Goal: Transaction & Acquisition: Obtain resource

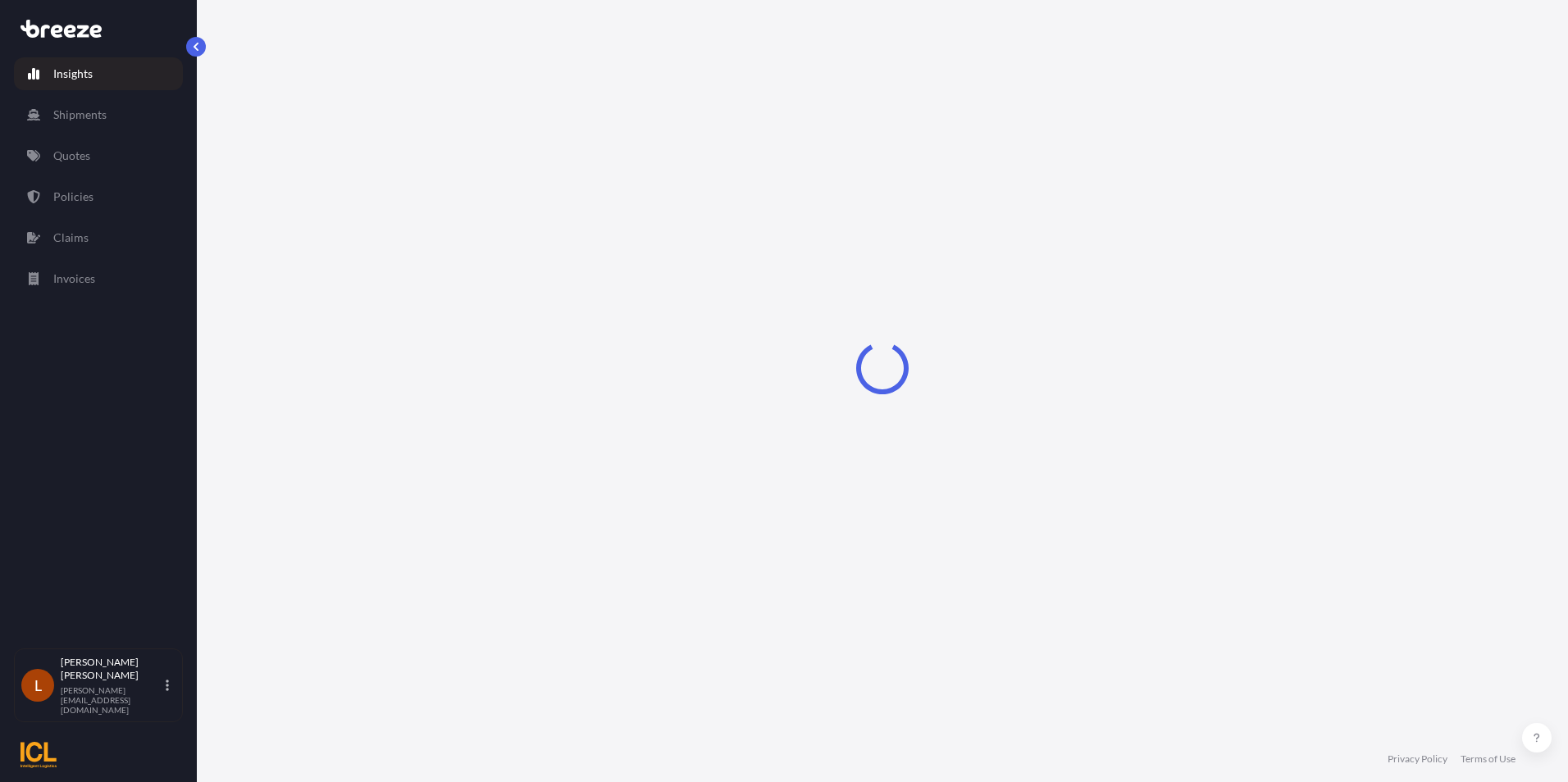
select select "2025"
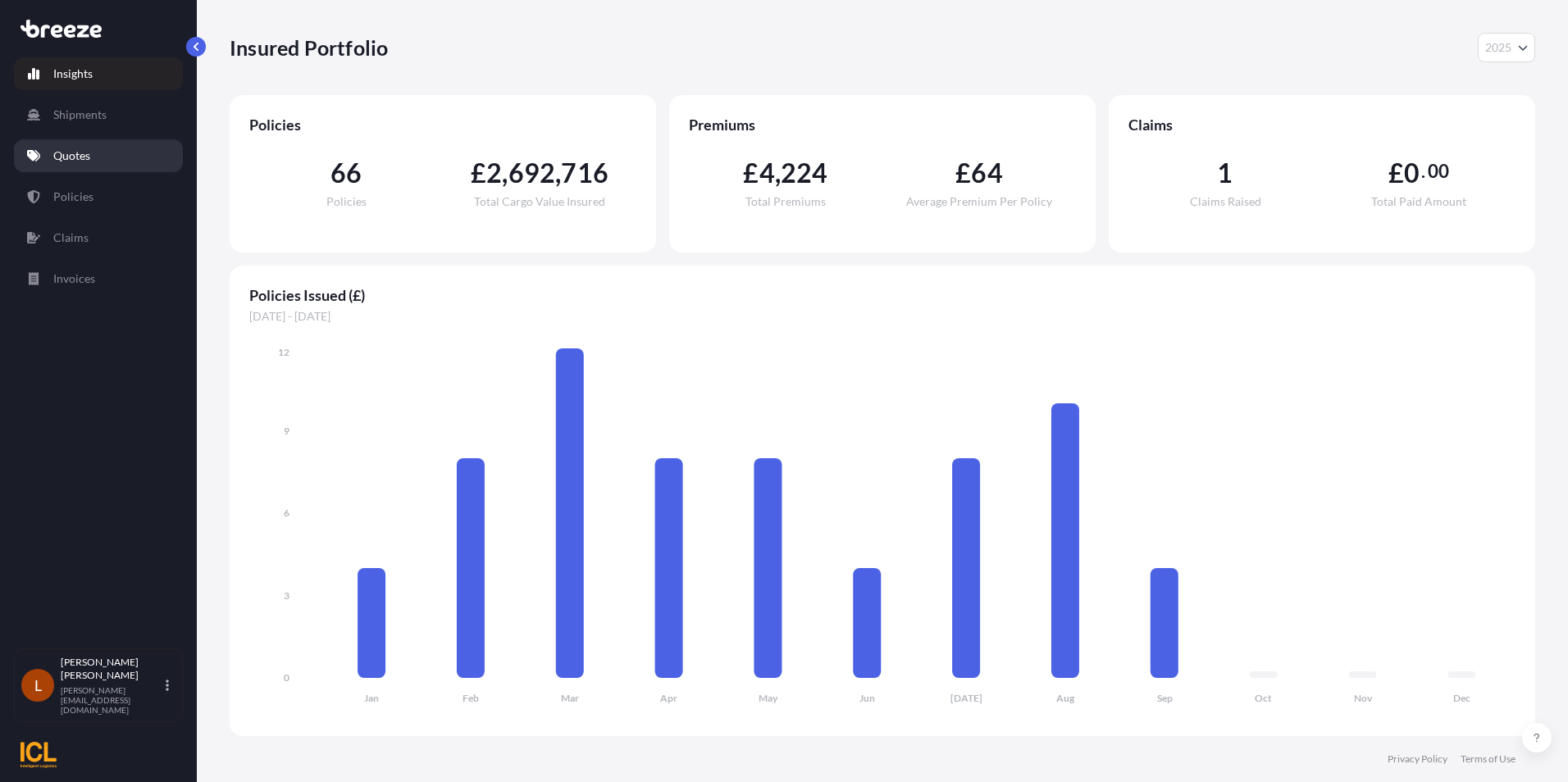
click at [70, 158] on p "Quotes" at bounding box center [72, 155] width 37 height 16
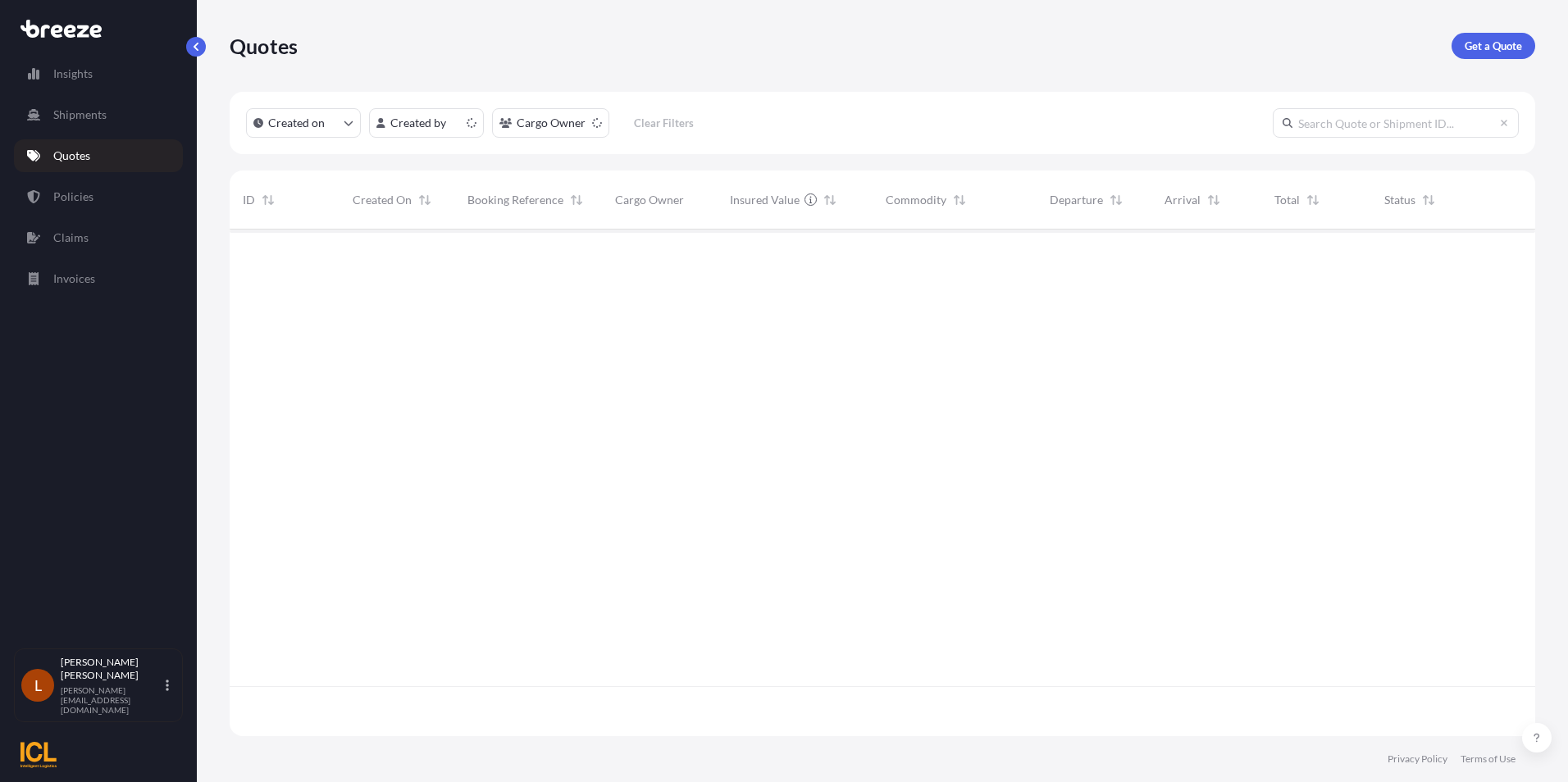
scroll to position [504, 1293]
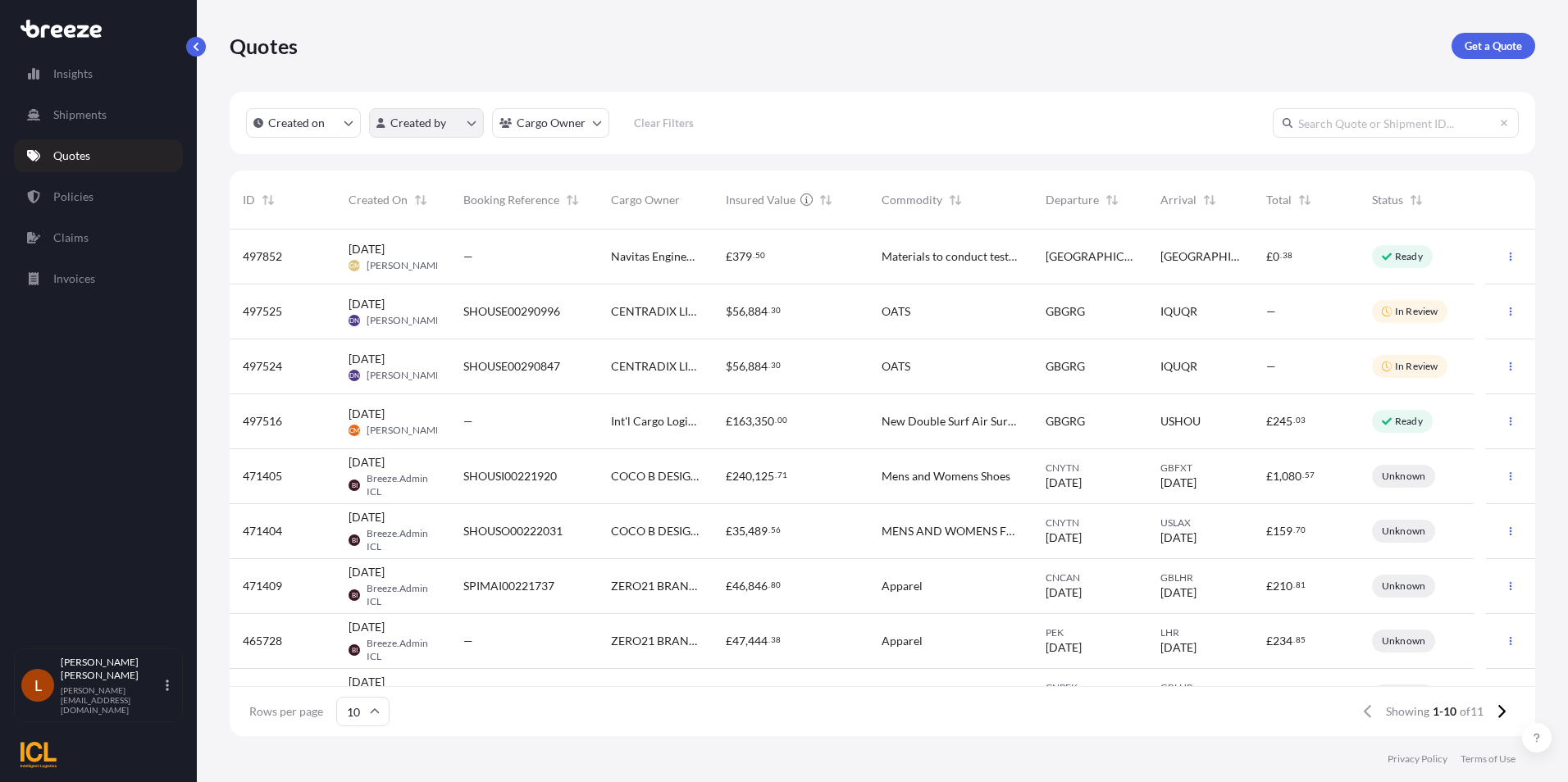
click at [473, 121] on html "Insights Shipments Quotes Policies Claims Invoices L [PERSON_NAME] [PERSON_NAME…" at bounding box center [784, 391] width 1568 height 782
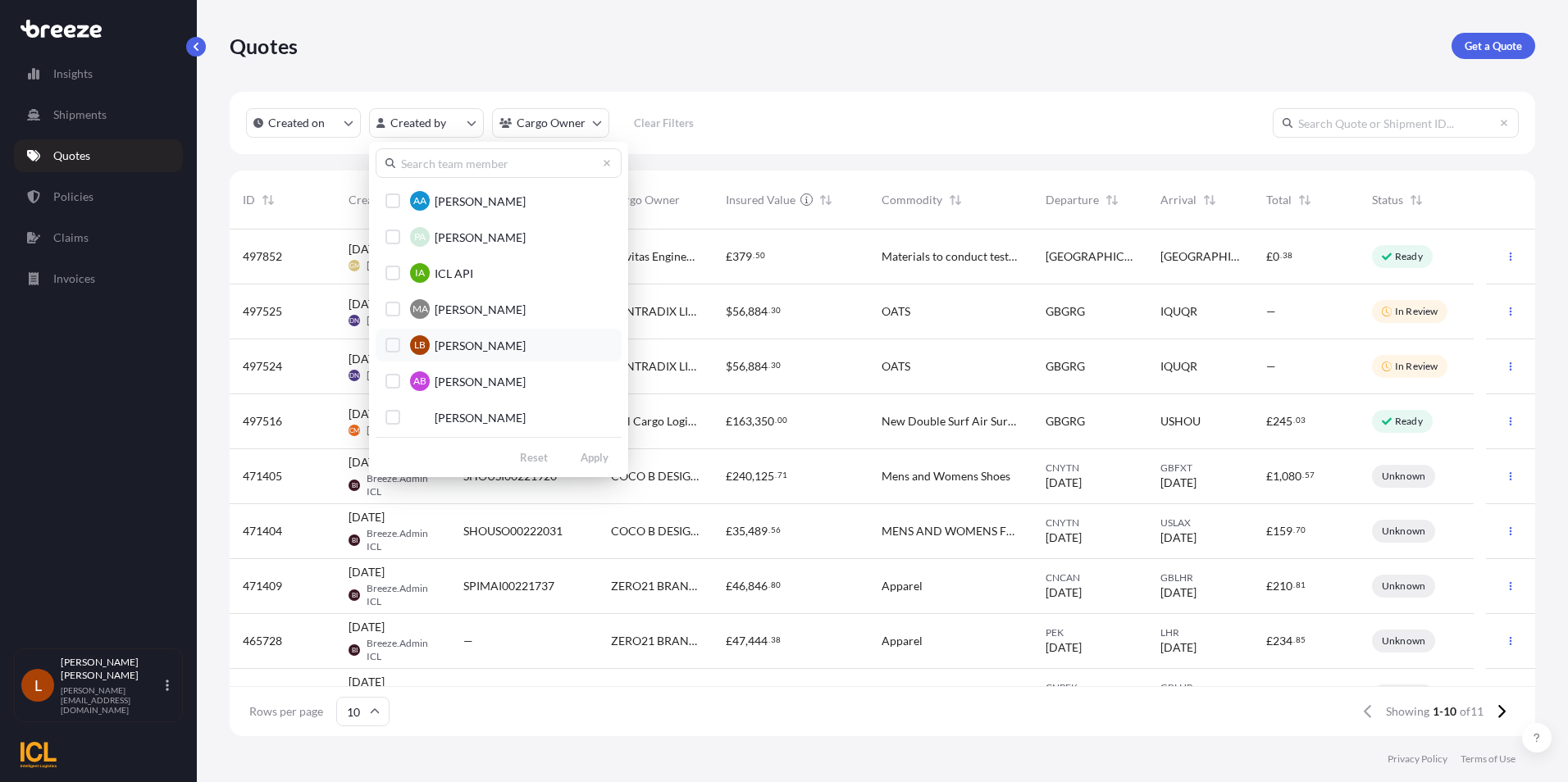
click at [477, 332] on button "LB [PERSON_NAME]" at bounding box center [498, 345] width 246 height 33
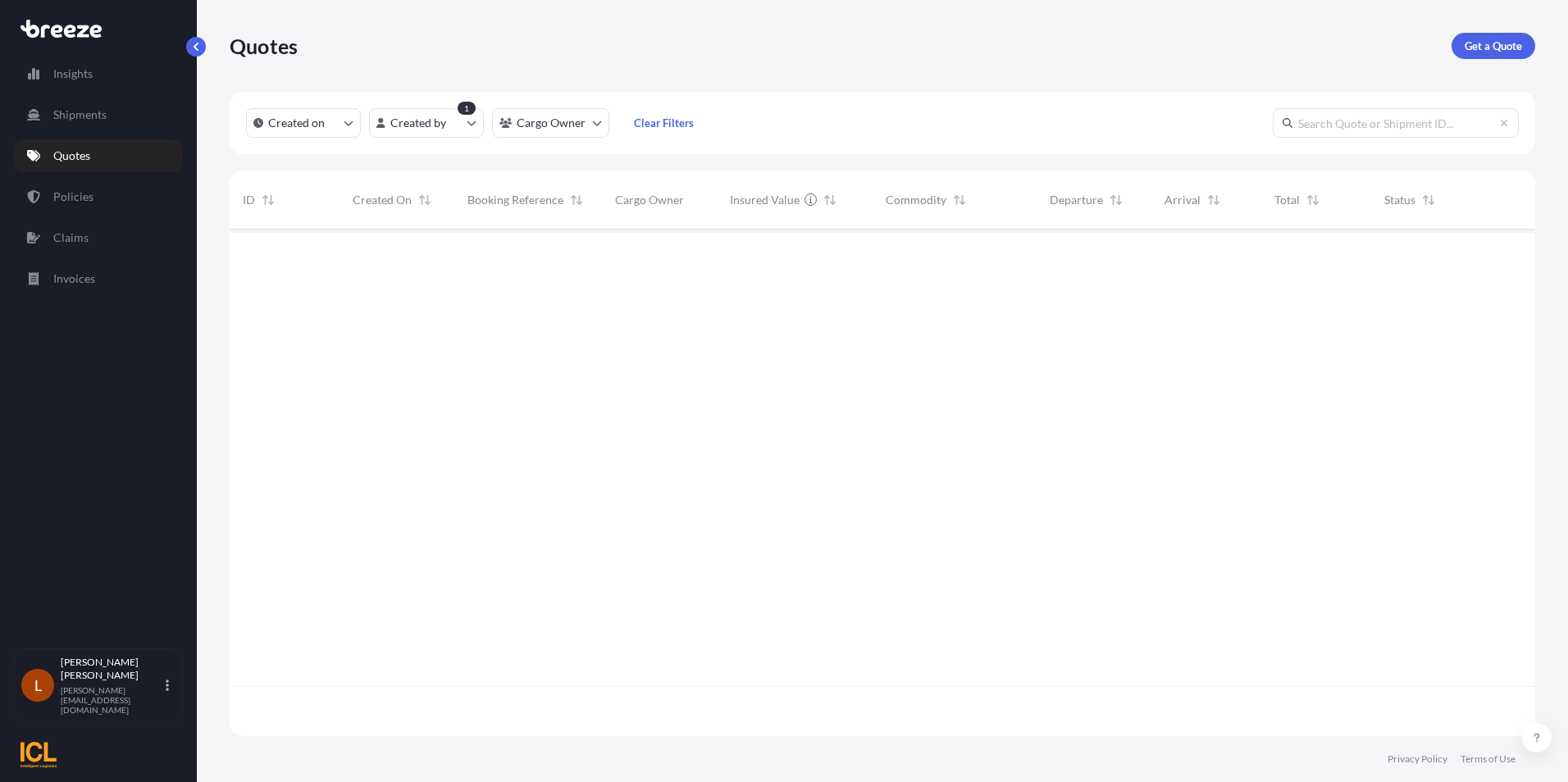
scroll to position [554, 1293]
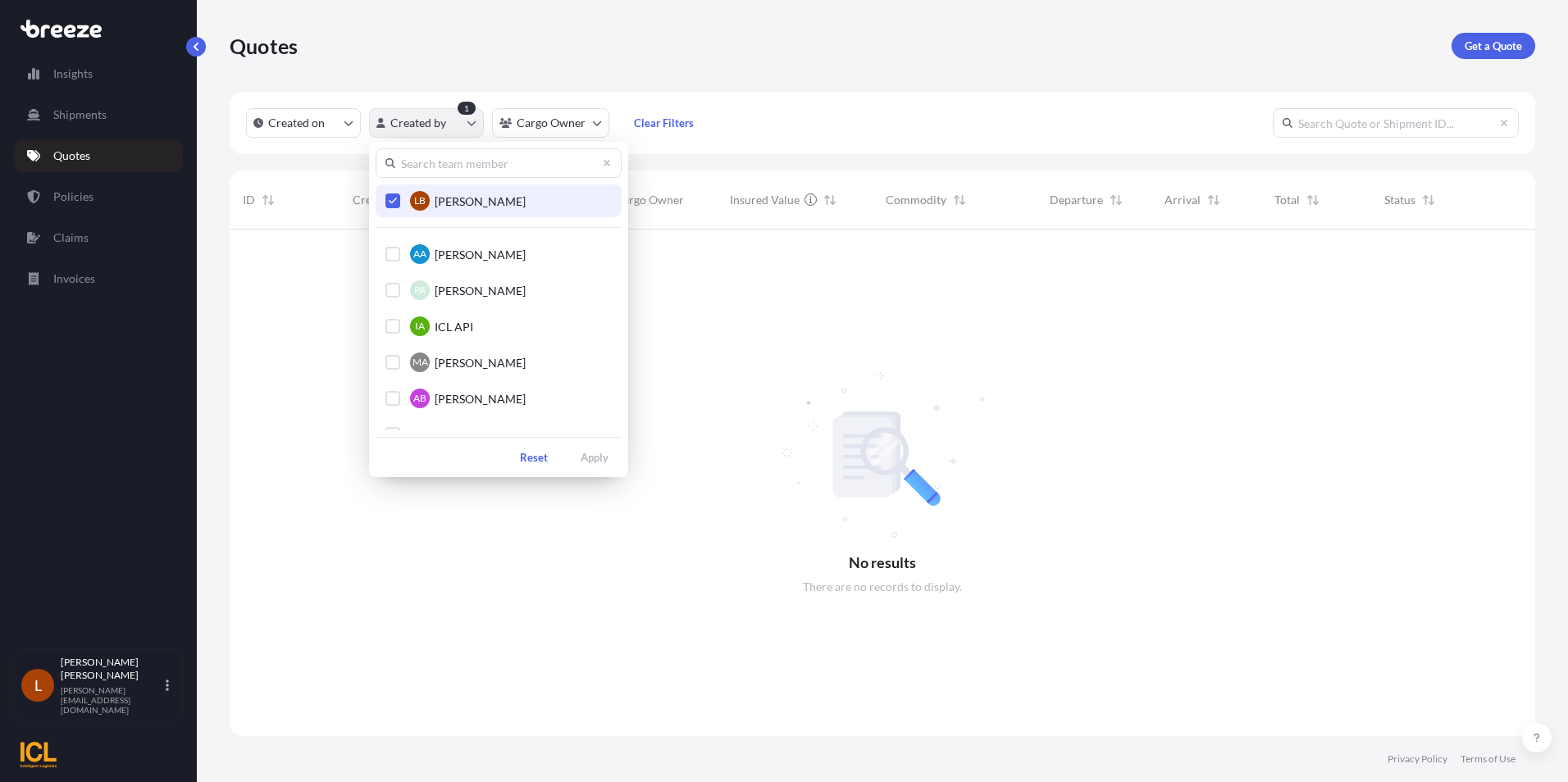
click at [469, 122] on html "Insights Shipments Quotes Policies Claims Invoices L [PERSON_NAME] [PERSON_NAME…" at bounding box center [784, 391] width 1568 height 782
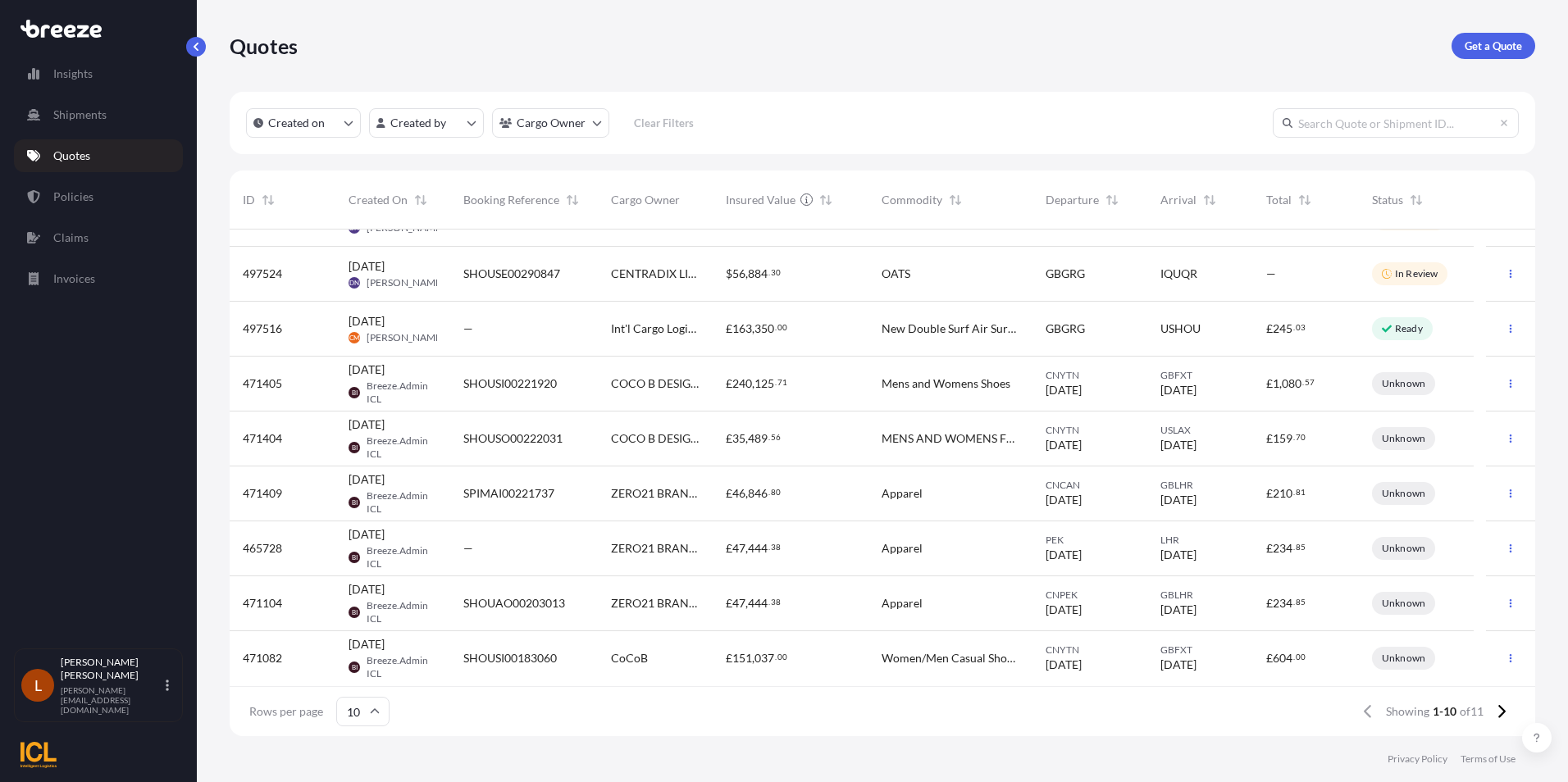
scroll to position [0, 0]
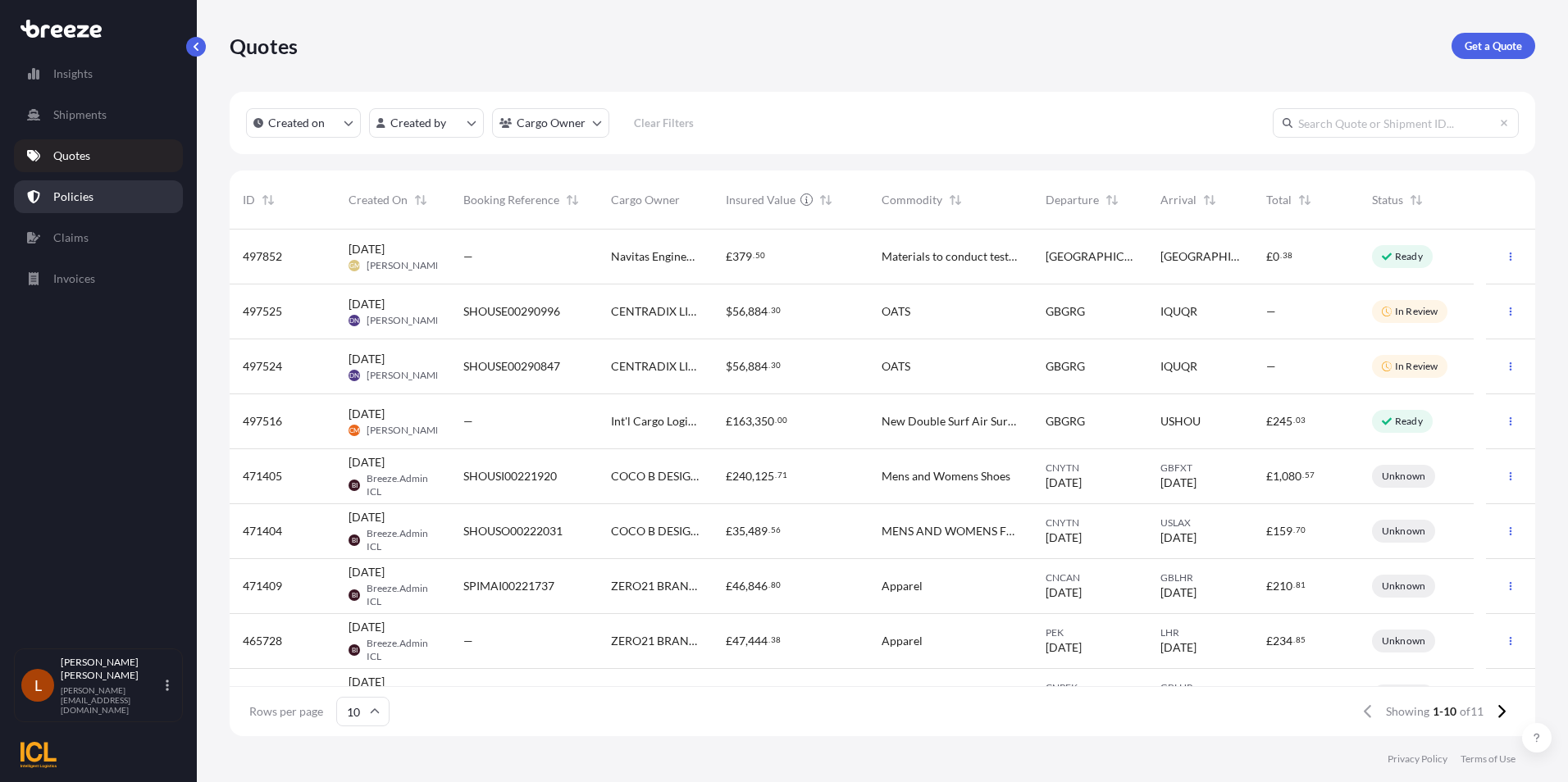
click at [94, 194] on link "Policies" at bounding box center [98, 197] width 169 height 33
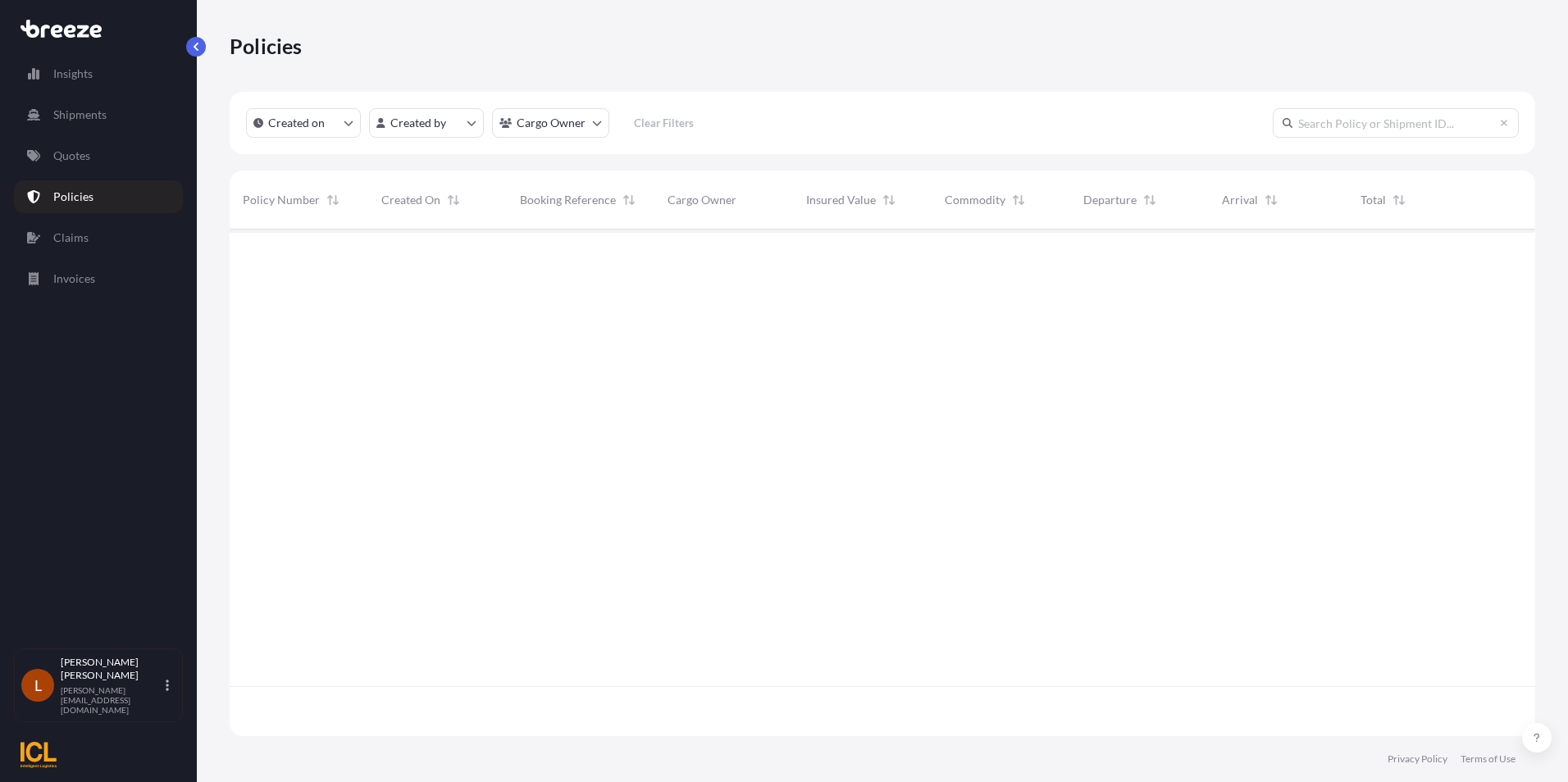
scroll to position [504, 1293]
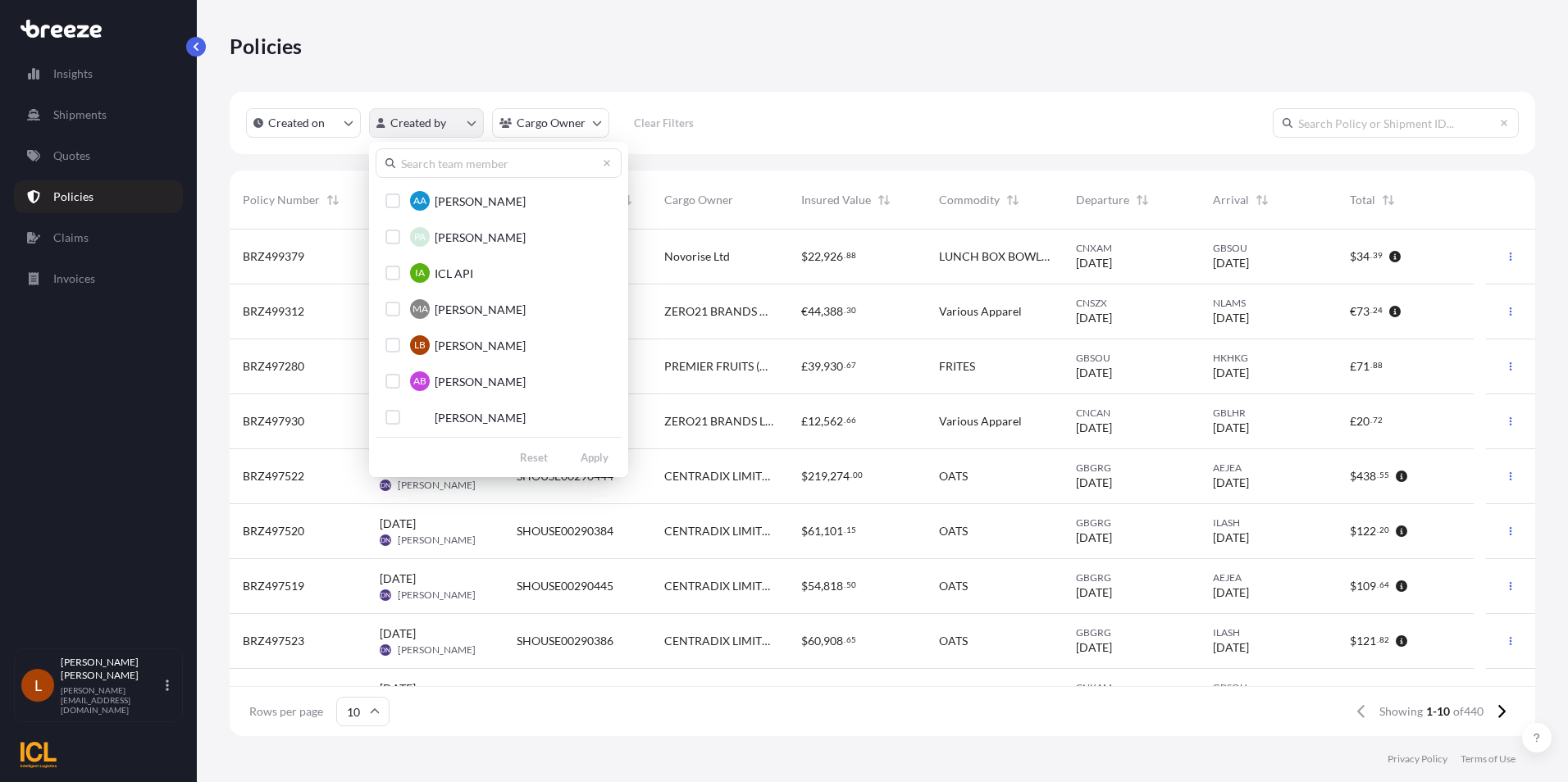
click at [471, 123] on html "Insights Shipments Quotes Policies Claims Invoices L [PERSON_NAME] [PERSON_NAME…" at bounding box center [784, 391] width 1568 height 782
click at [439, 337] on label "[PERSON_NAME]" at bounding box center [480, 346] width 91 height 17
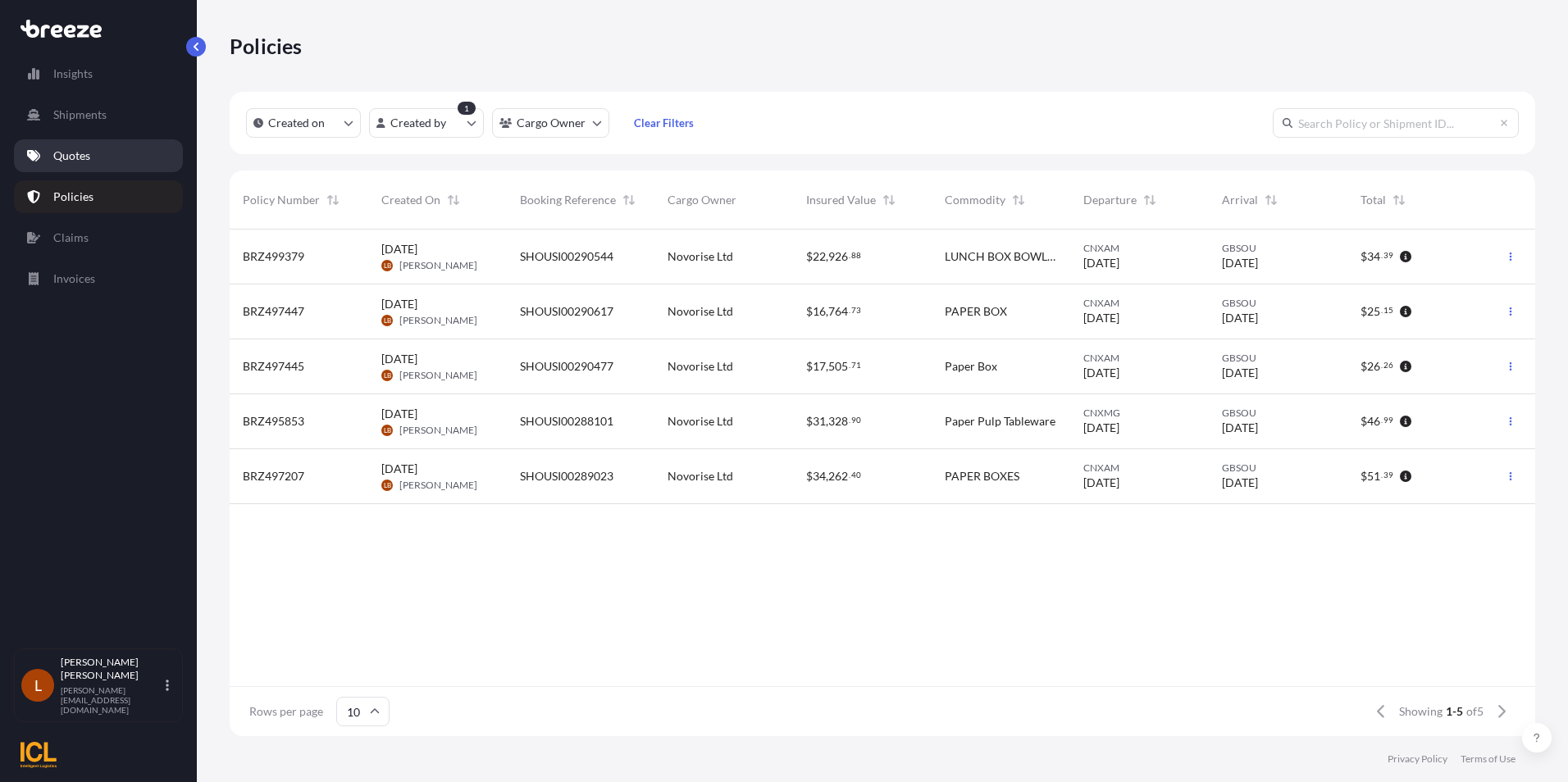
click at [69, 159] on p "Quotes" at bounding box center [72, 155] width 37 height 16
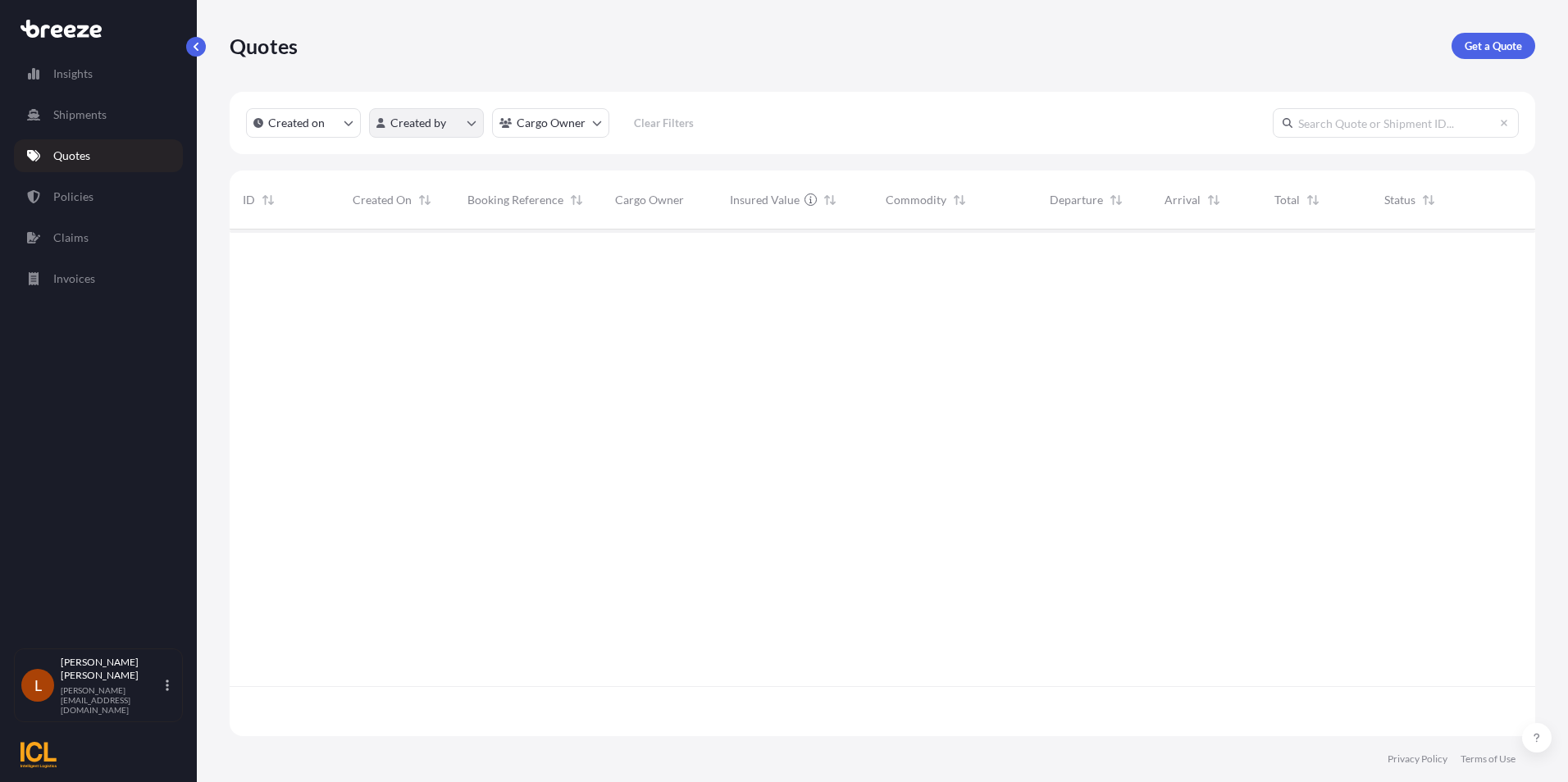
scroll to position [504, 1293]
click at [1485, 40] on p "Get a Quote" at bounding box center [1493, 46] width 58 height 16
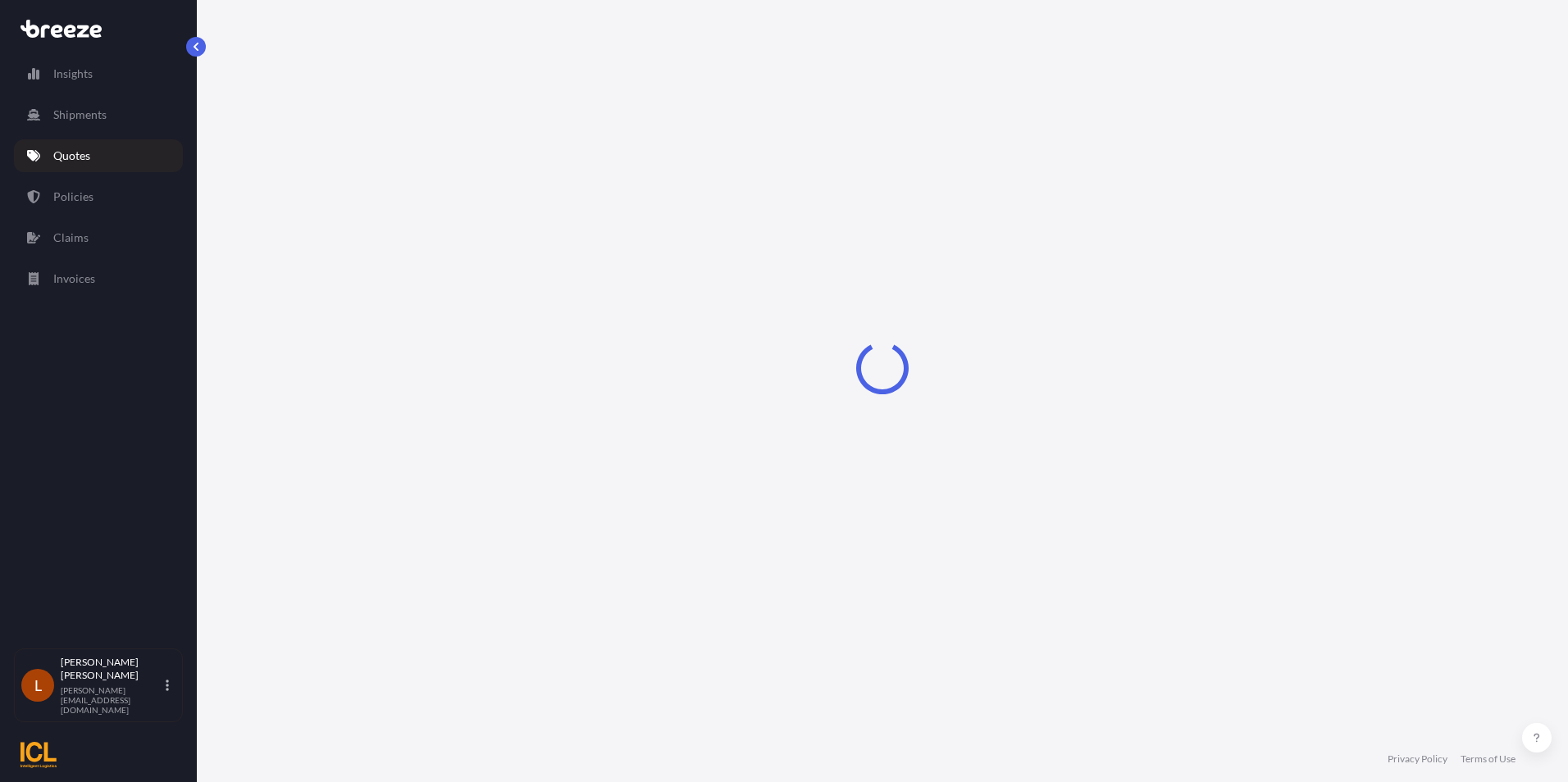
select select "Sea"
select select "1"
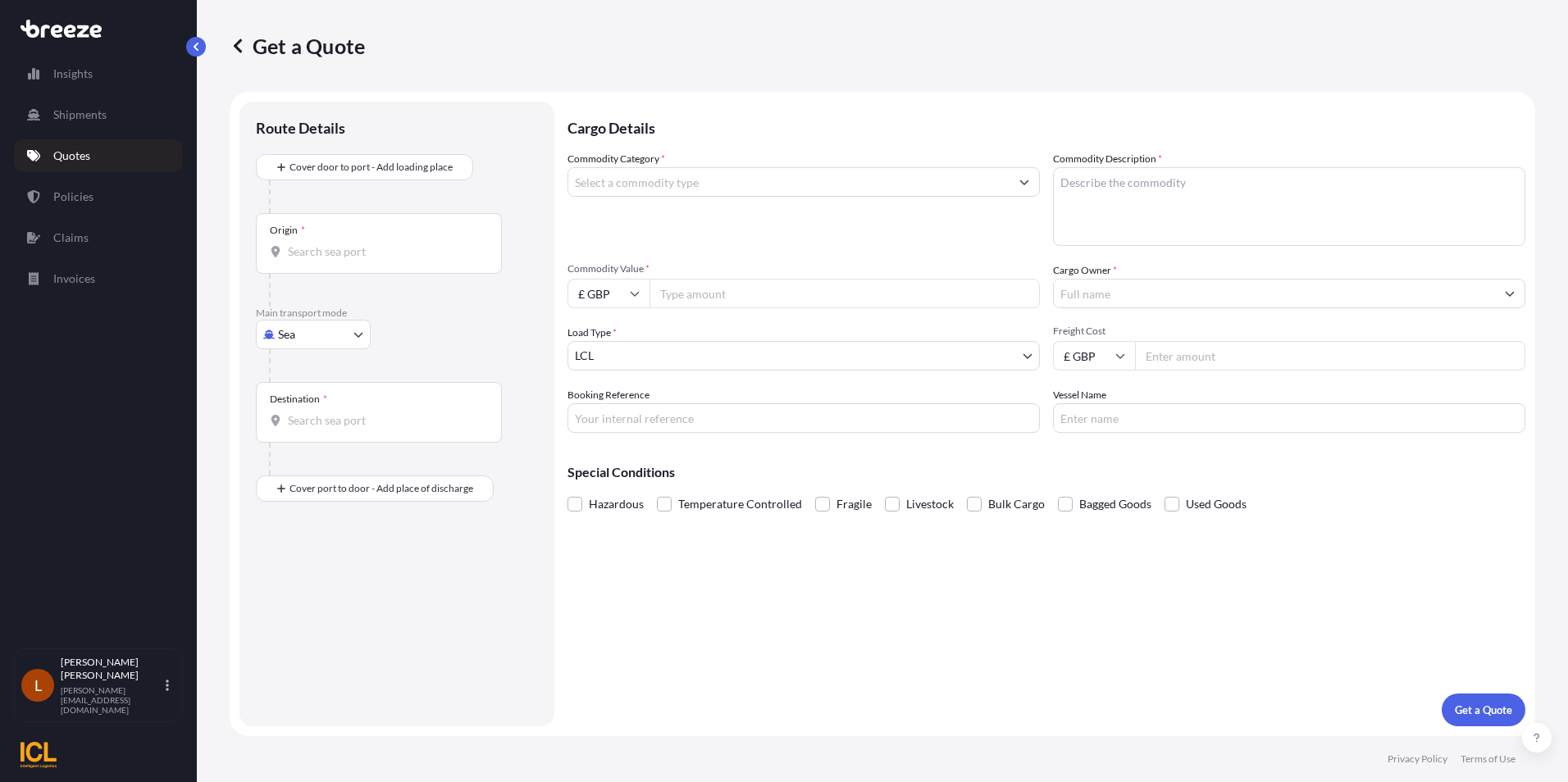
click at [322, 247] on input "Origin *" at bounding box center [385, 251] width 193 height 16
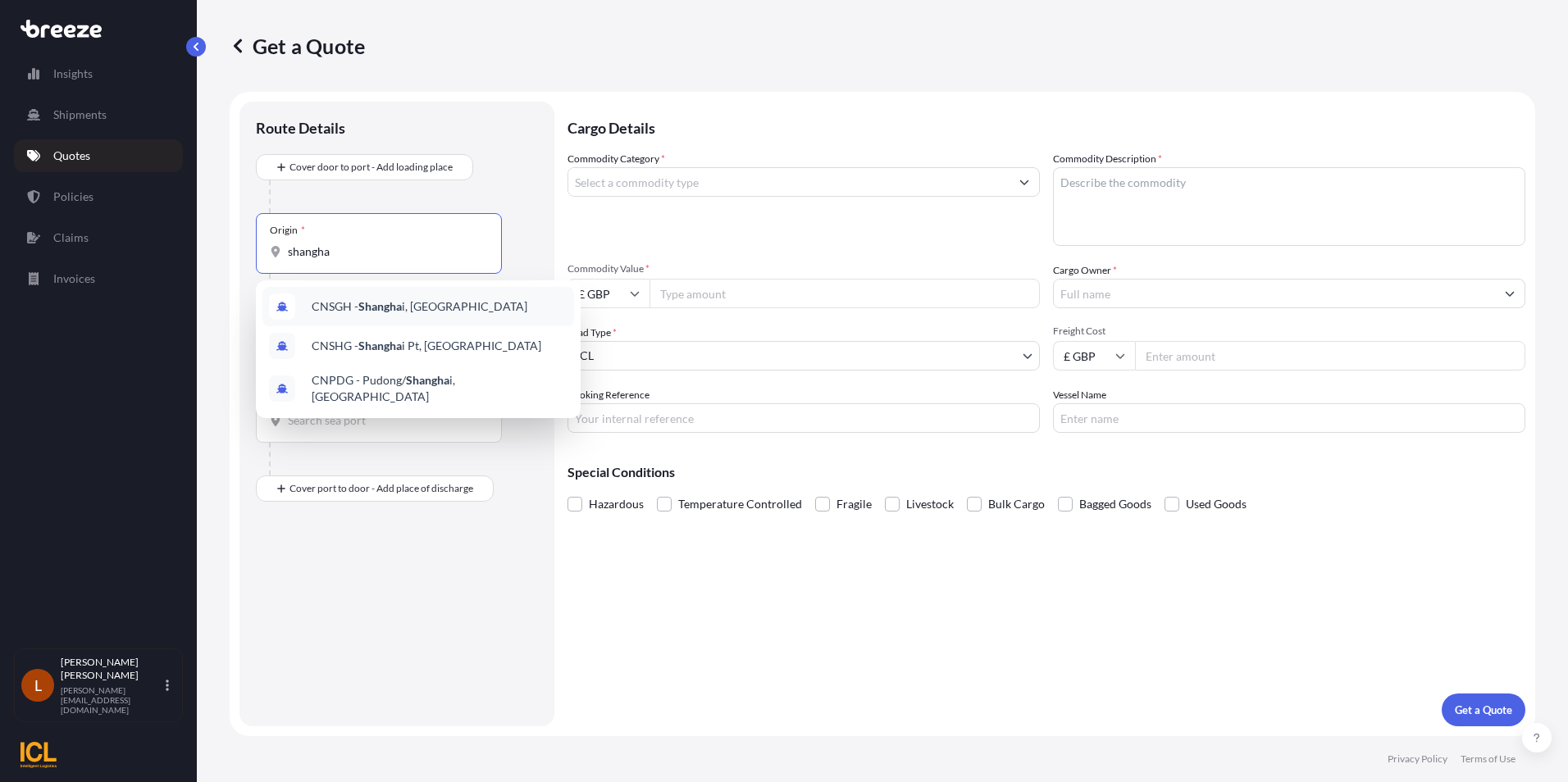
click at [404, 303] on span "CNSGH - Shangha i, [GEOGRAPHIC_DATA]" at bounding box center [419, 306] width 216 height 16
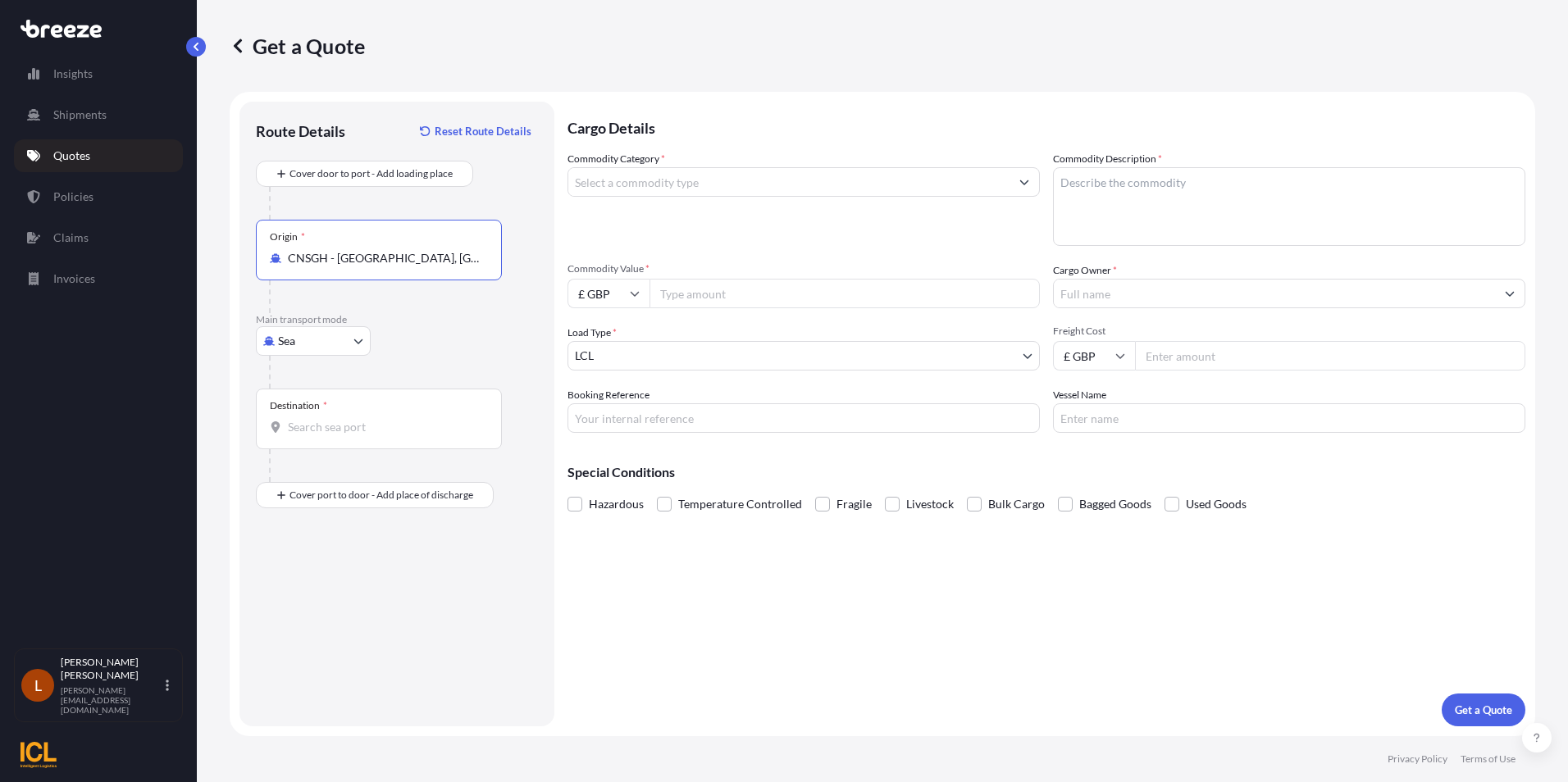
type input "CNSGH - [GEOGRAPHIC_DATA], [GEOGRAPHIC_DATA]"
click at [314, 435] on input "Destination *" at bounding box center [385, 427] width 193 height 16
click at [323, 429] on input "Destination * Please select a destination" at bounding box center [385, 427] width 193 height 16
type input "GBLGP - [GEOGRAPHIC_DATA], [GEOGRAPHIC_DATA]"
click at [309, 582] on input "Place of Discharge" at bounding box center [385, 582] width 193 height 16
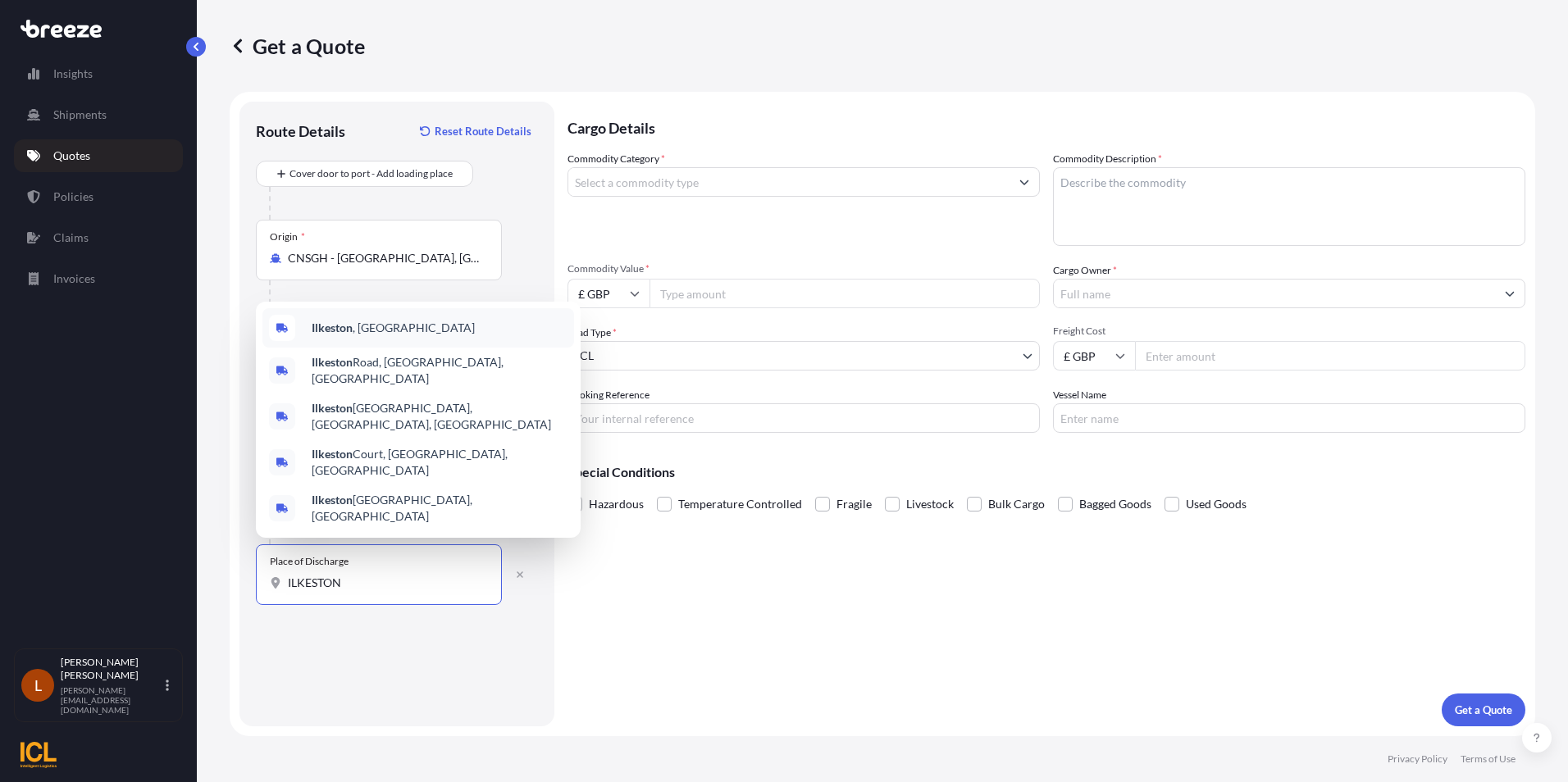
click at [358, 336] on span "[GEOGRAPHIC_DATA] , [GEOGRAPHIC_DATA]" at bounding box center [392, 328] width 163 height 16
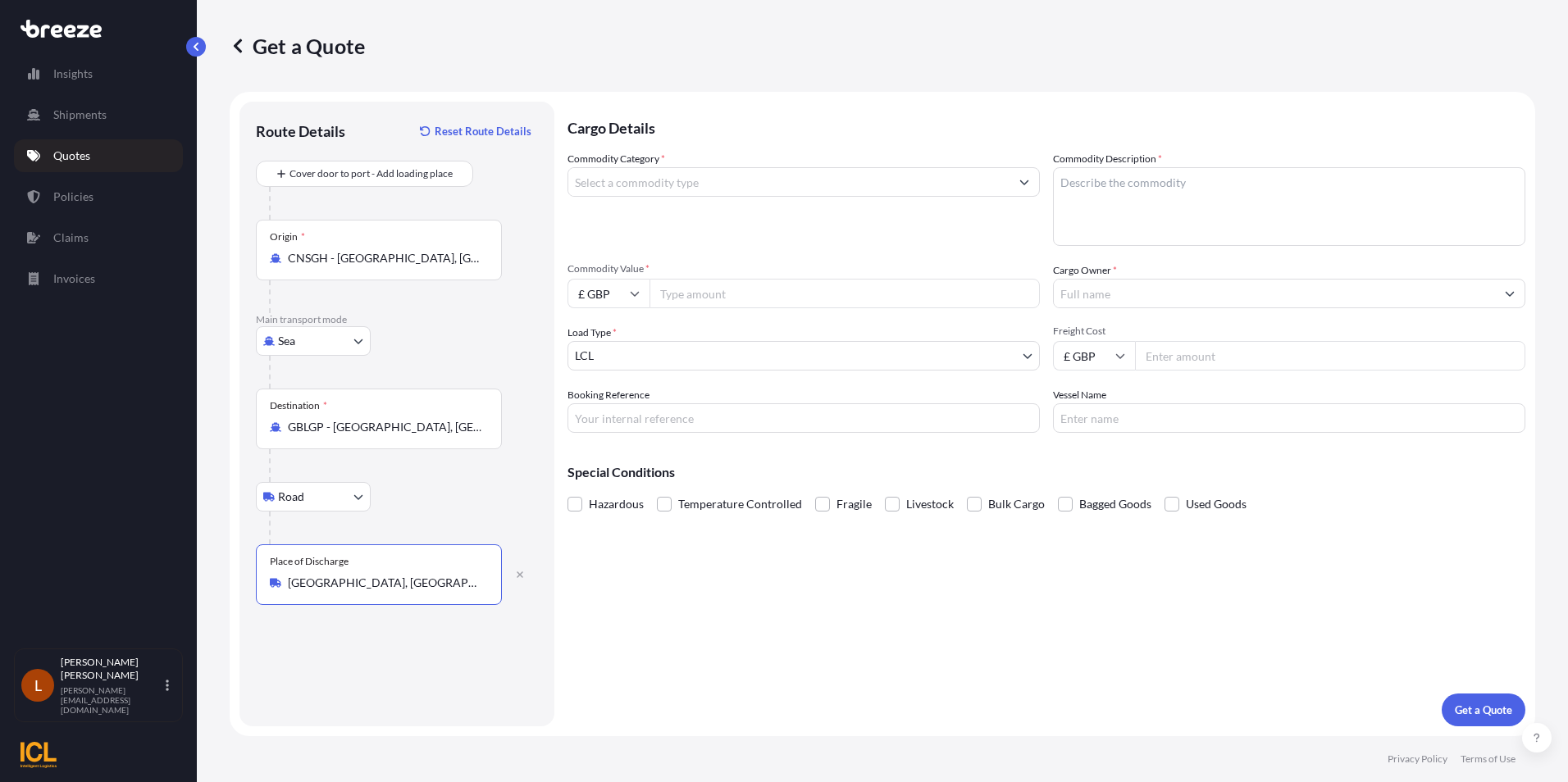
type input "[GEOGRAPHIC_DATA], [GEOGRAPHIC_DATA]"
click at [1029, 179] on button "Show suggestions" at bounding box center [1024, 182] width 29 height 29
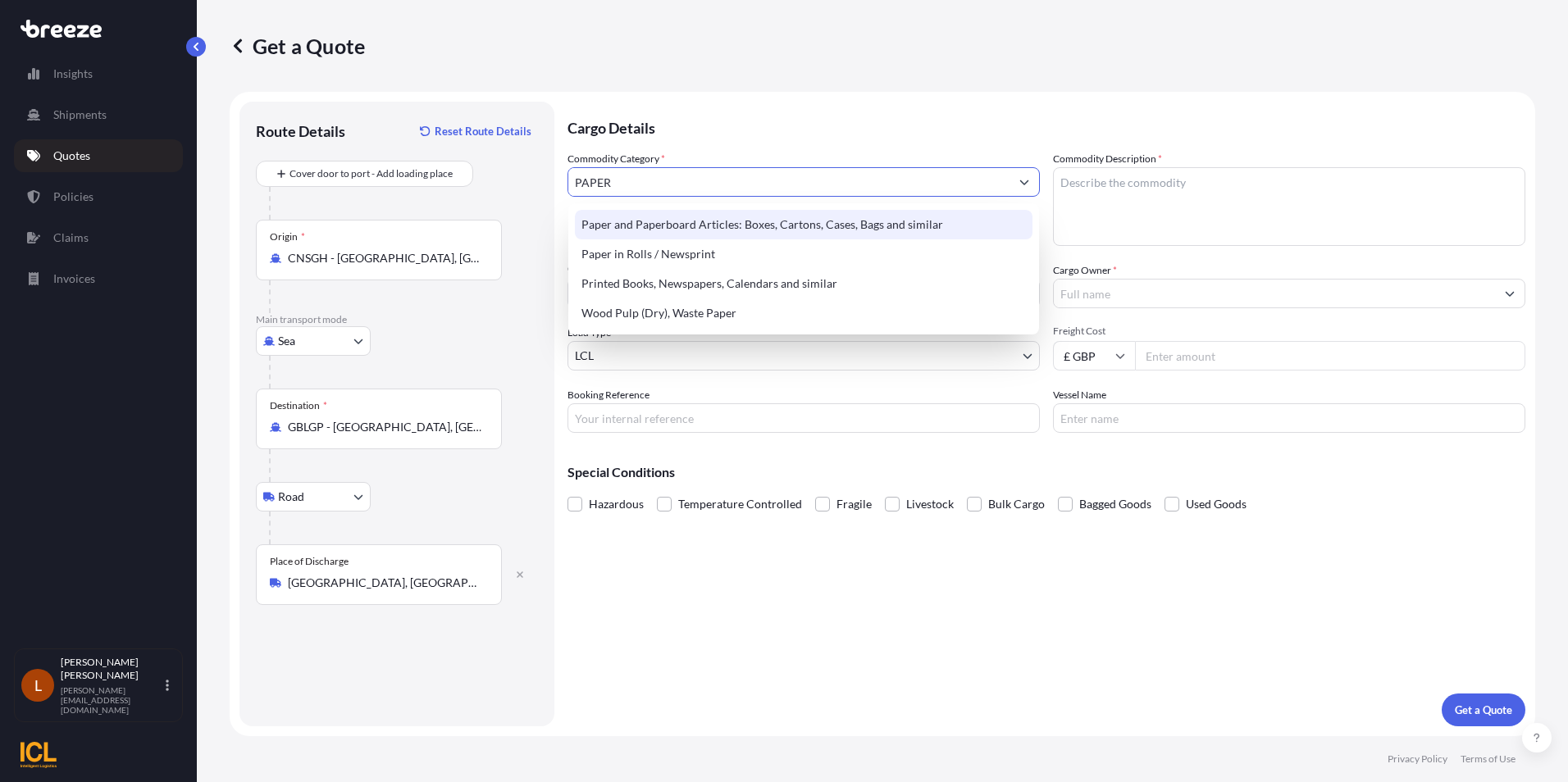
click at [697, 225] on div "Paper and Paperboard Articles: Boxes, Cartons, Cases, Bags and similar" at bounding box center [803, 224] width 458 height 29
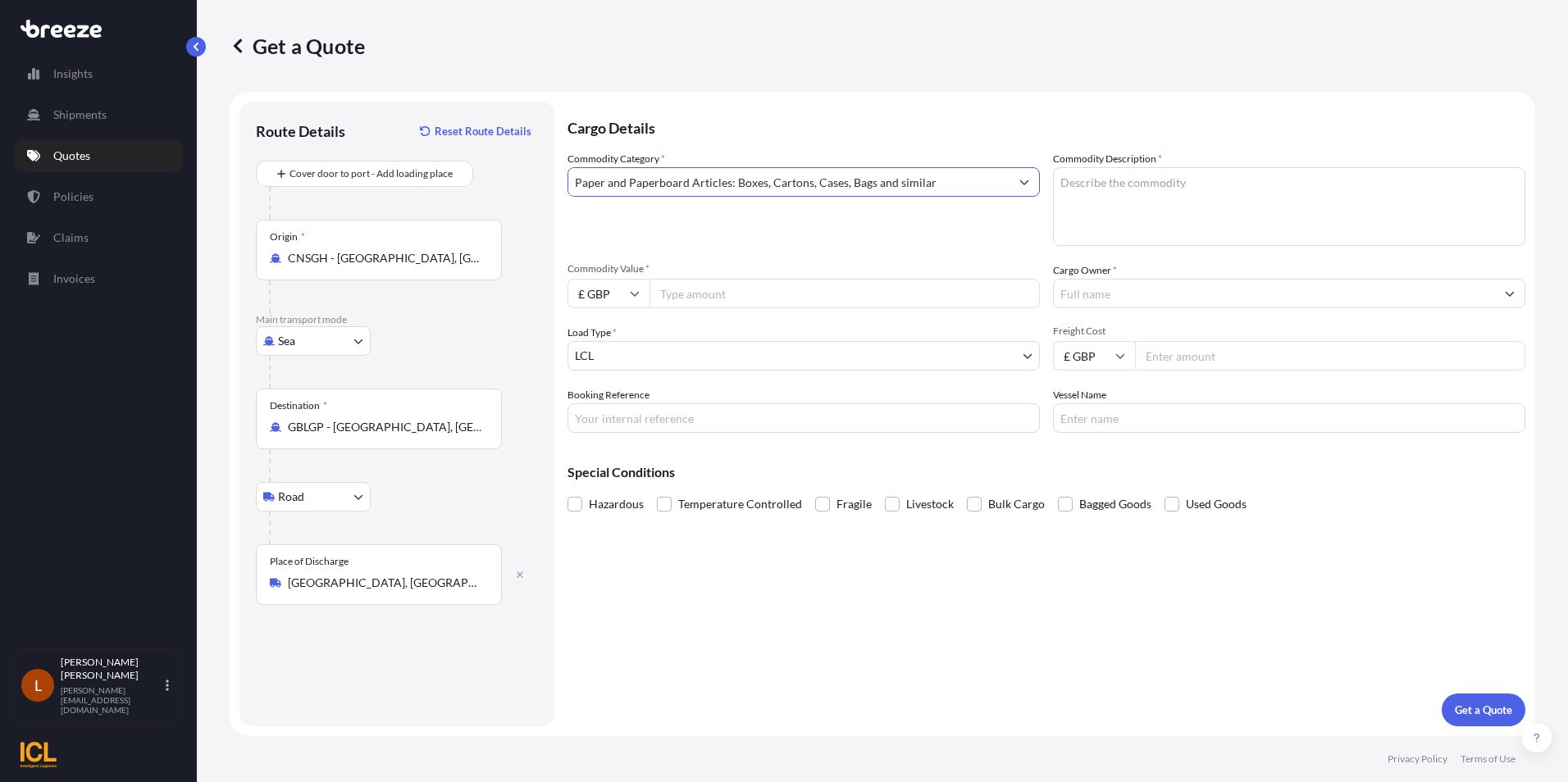
type input "Paper and Paperboard Articles: Boxes, Cartons, Cases, Bags and similar"
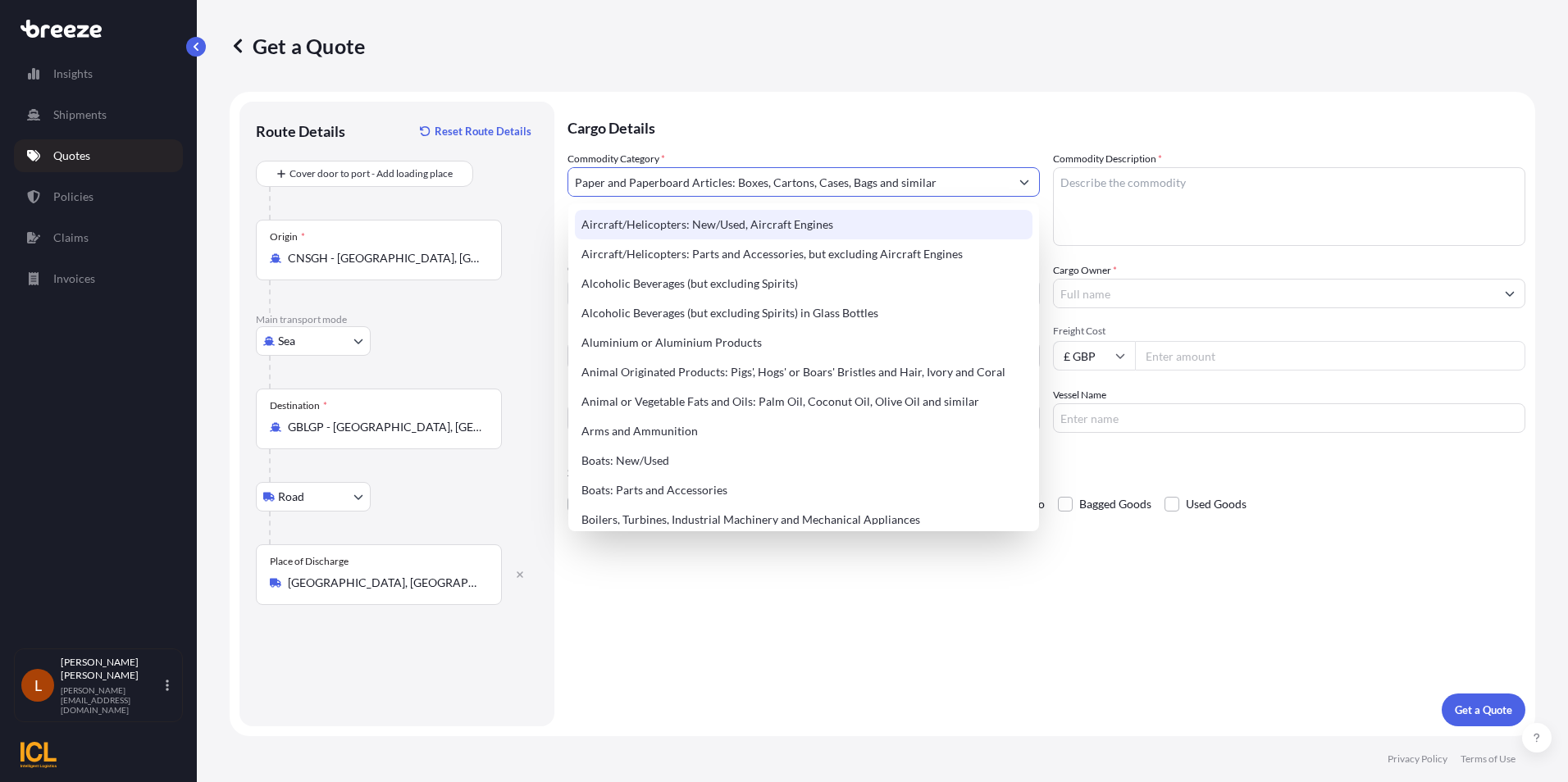
click at [980, 178] on input "Paper and Paperboard Articles: Boxes, Cartons, Cases, Bags and similar" at bounding box center [788, 182] width 441 height 29
click at [1107, 181] on textarea "Commodity Description *" at bounding box center [1289, 206] width 473 height 78
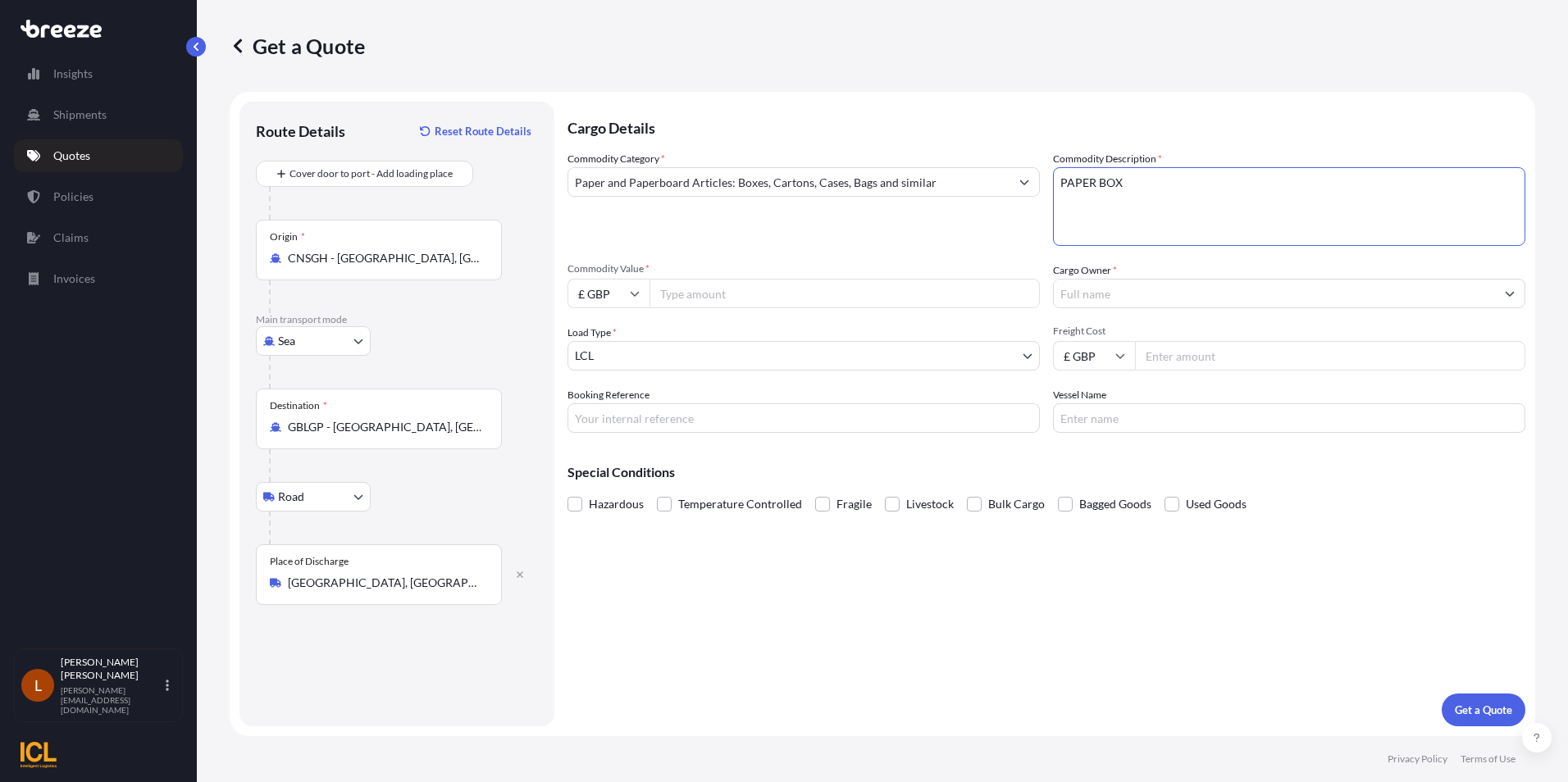
type textarea "PAPER BOX"
click at [636, 286] on input "£ GBP" at bounding box center [608, 293] width 82 height 29
click at [610, 401] on div "$ USD" at bounding box center [609, 407] width 69 height 31
type input "$ USD"
click at [683, 293] on input "Commodity Value *" at bounding box center [844, 293] width 391 height 29
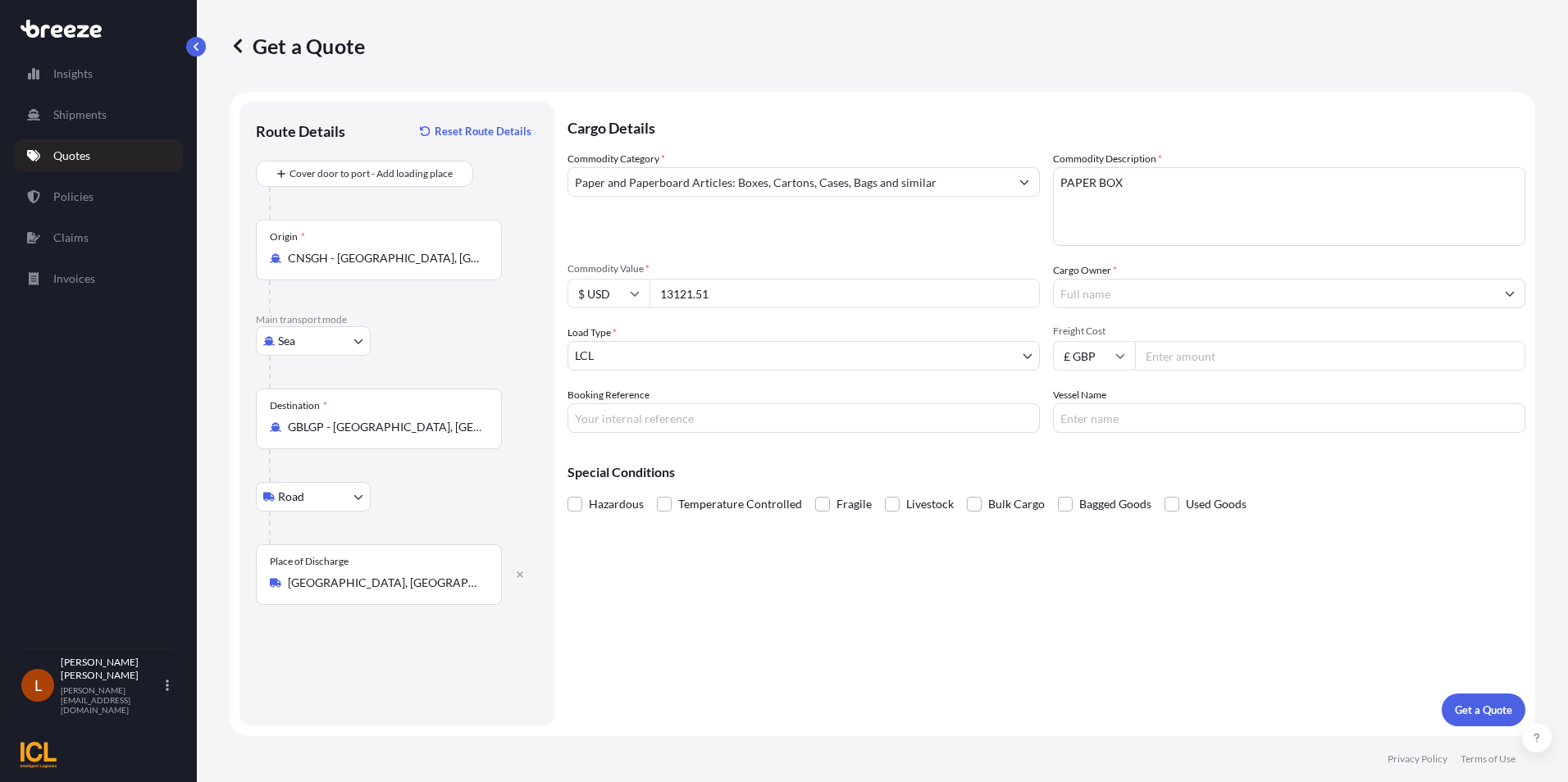
type input "13121.51"
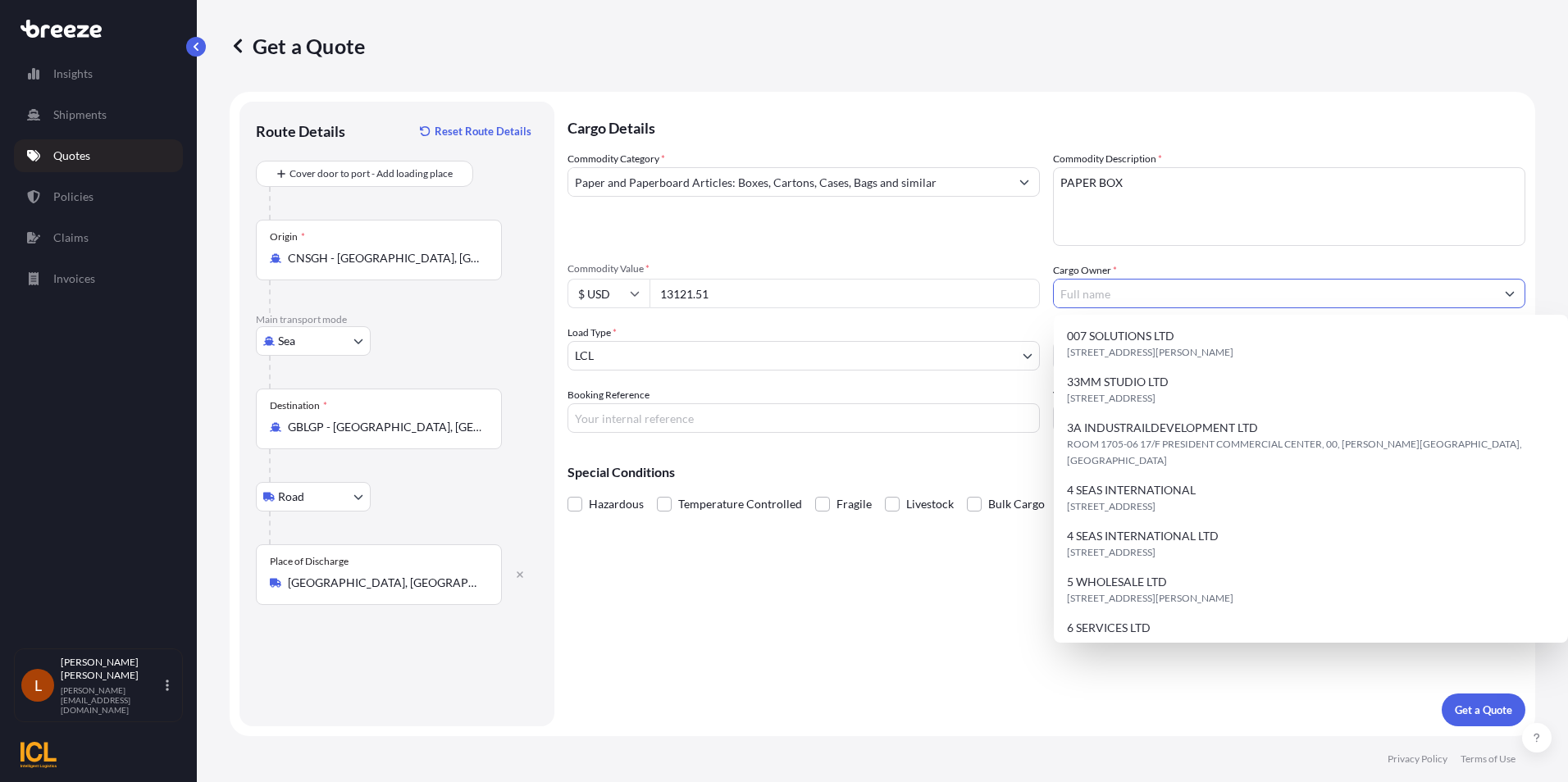
click at [1115, 285] on input "Cargo Owner *" at bounding box center [1274, 293] width 441 height 29
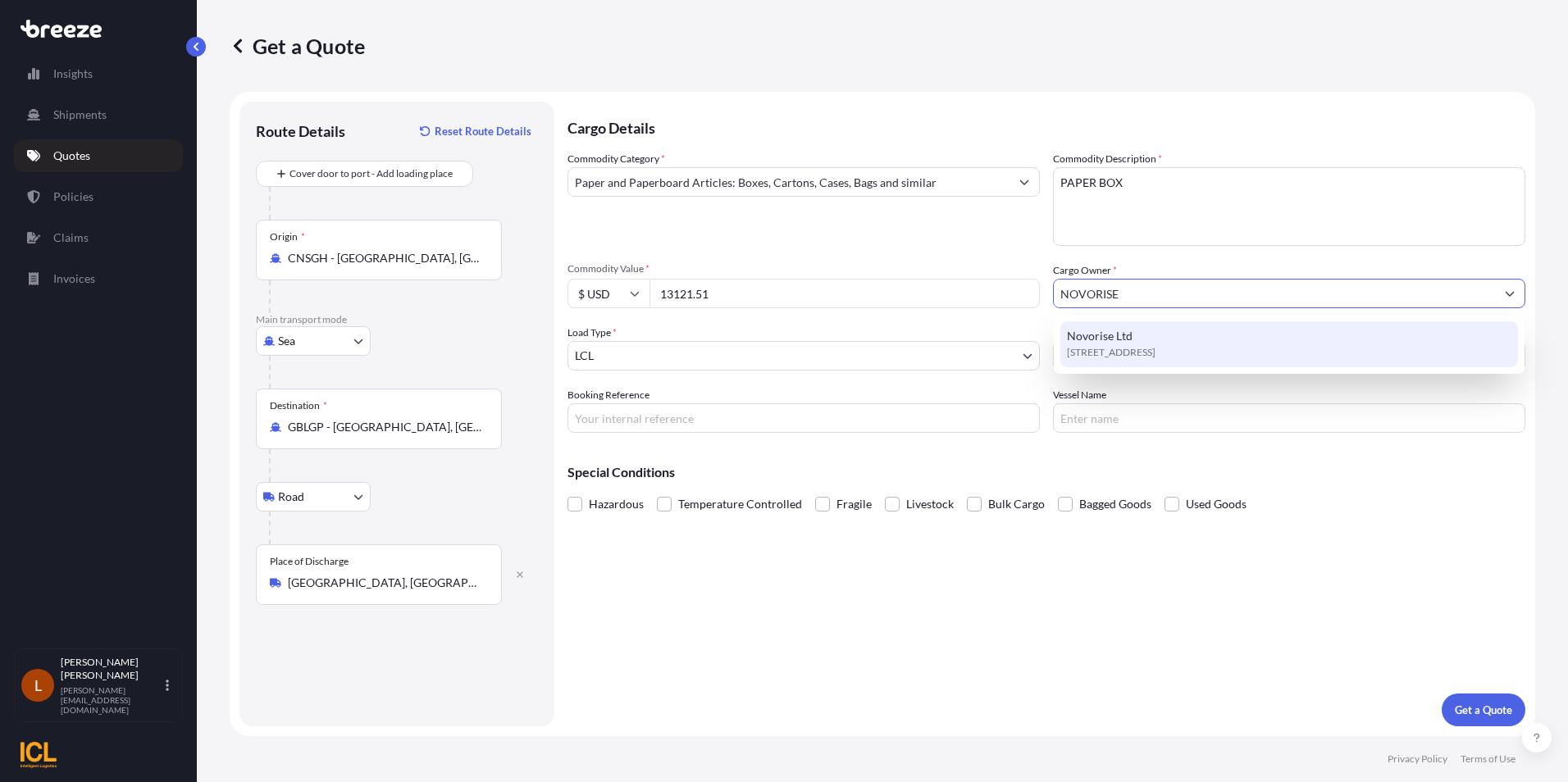
click at [1138, 343] on div "Novorise Ltd [STREET_ADDRESS]" at bounding box center [1289, 344] width 458 height 46
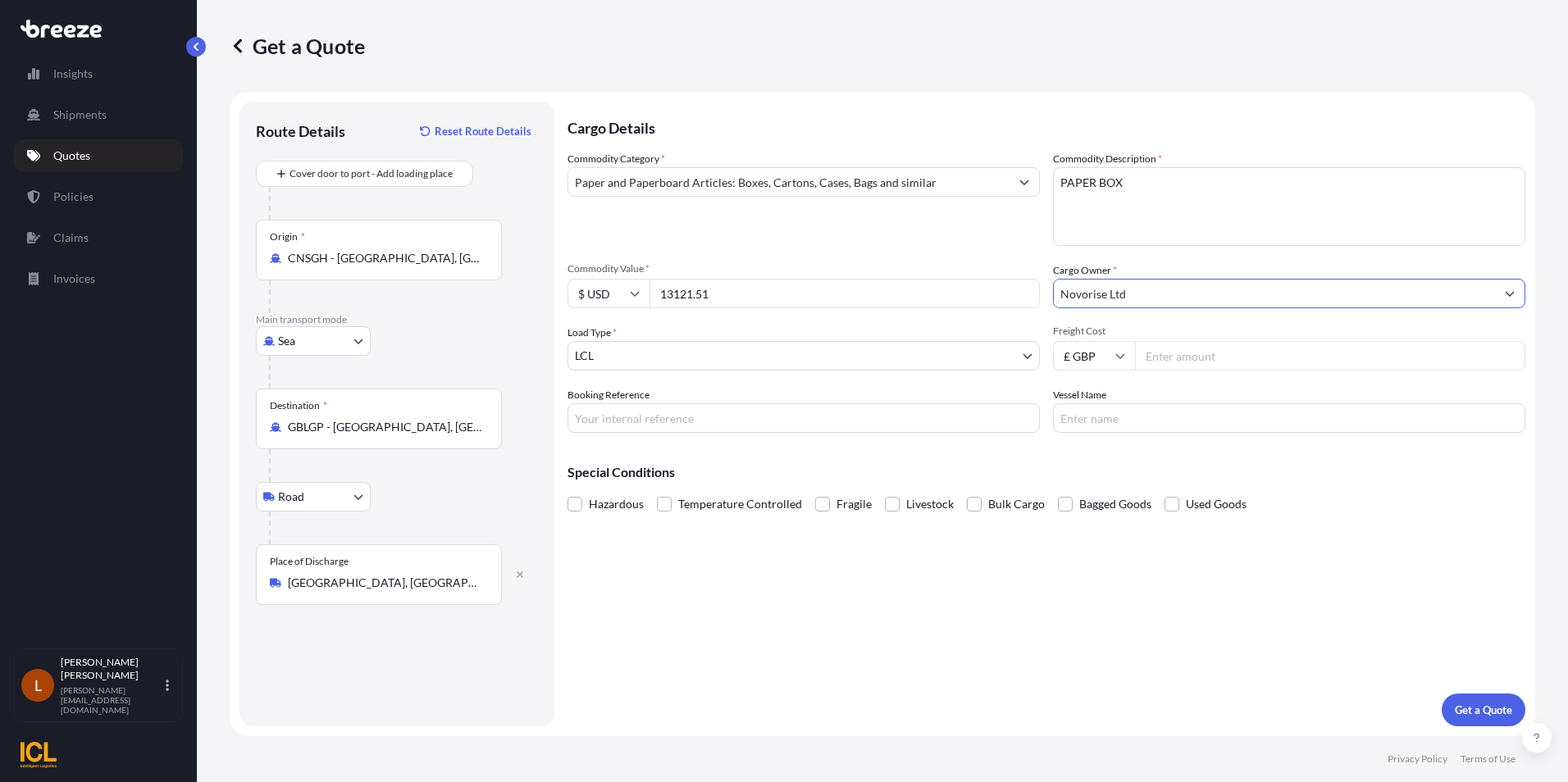
type input "Novorise Ltd"
click at [1022, 349] on body "5 options available. 0 options available. 1 option available. Insights Shipment…" at bounding box center [784, 391] width 1568 height 782
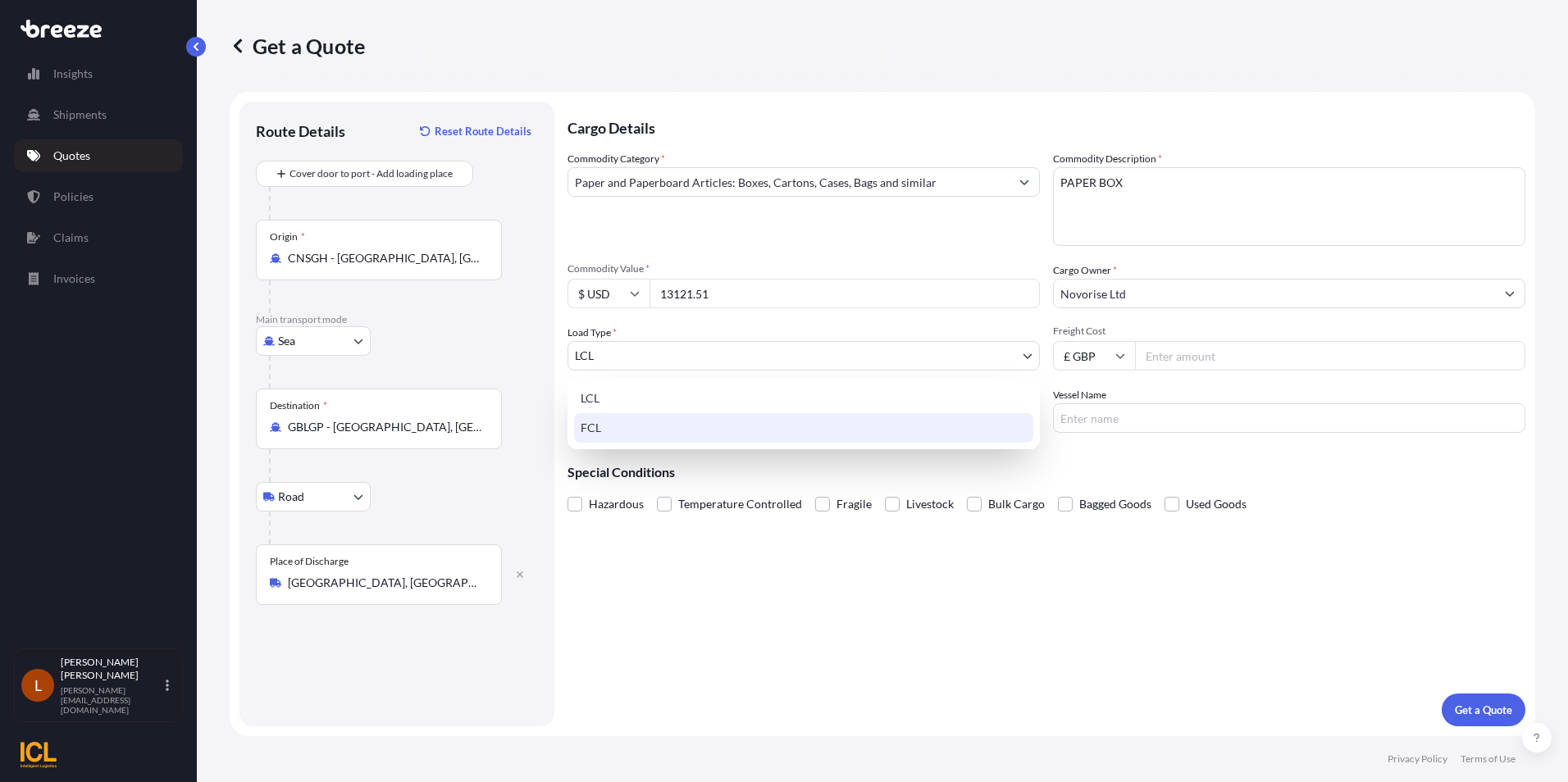
click at [768, 434] on div "FCL" at bounding box center [804, 428] width 459 height 29
select select "2"
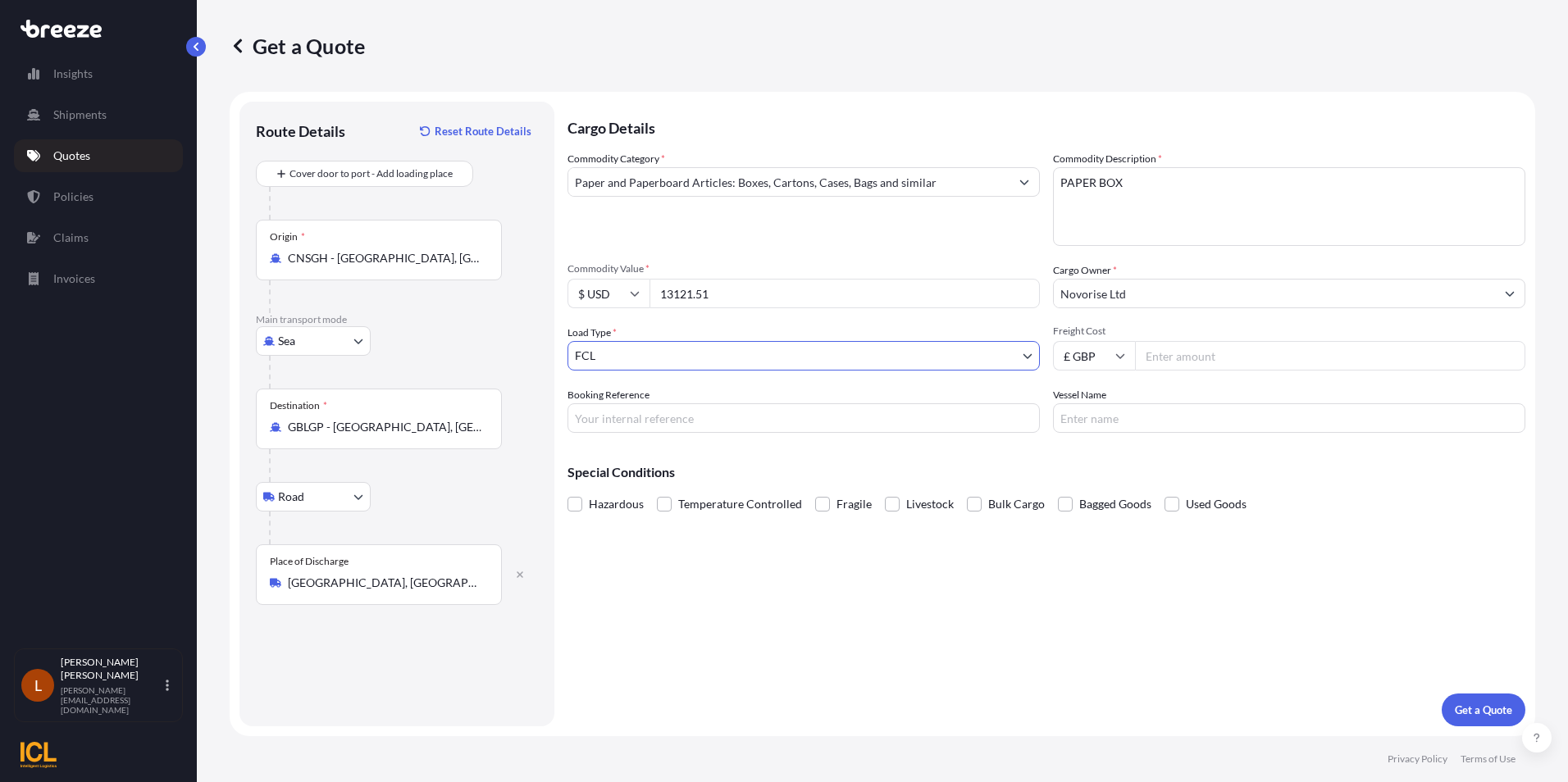
click at [1119, 355] on icon at bounding box center [1120, 355] width 9 height 9
click at [1095, 461] on div "$ USD" at bounding box center [1094, 470] width 69 height 31
type input "$ USD"
click at [1191, 360] on input "Freight Cost" at bounding box center [1330, 356] width 391 height 29
type input "1850"
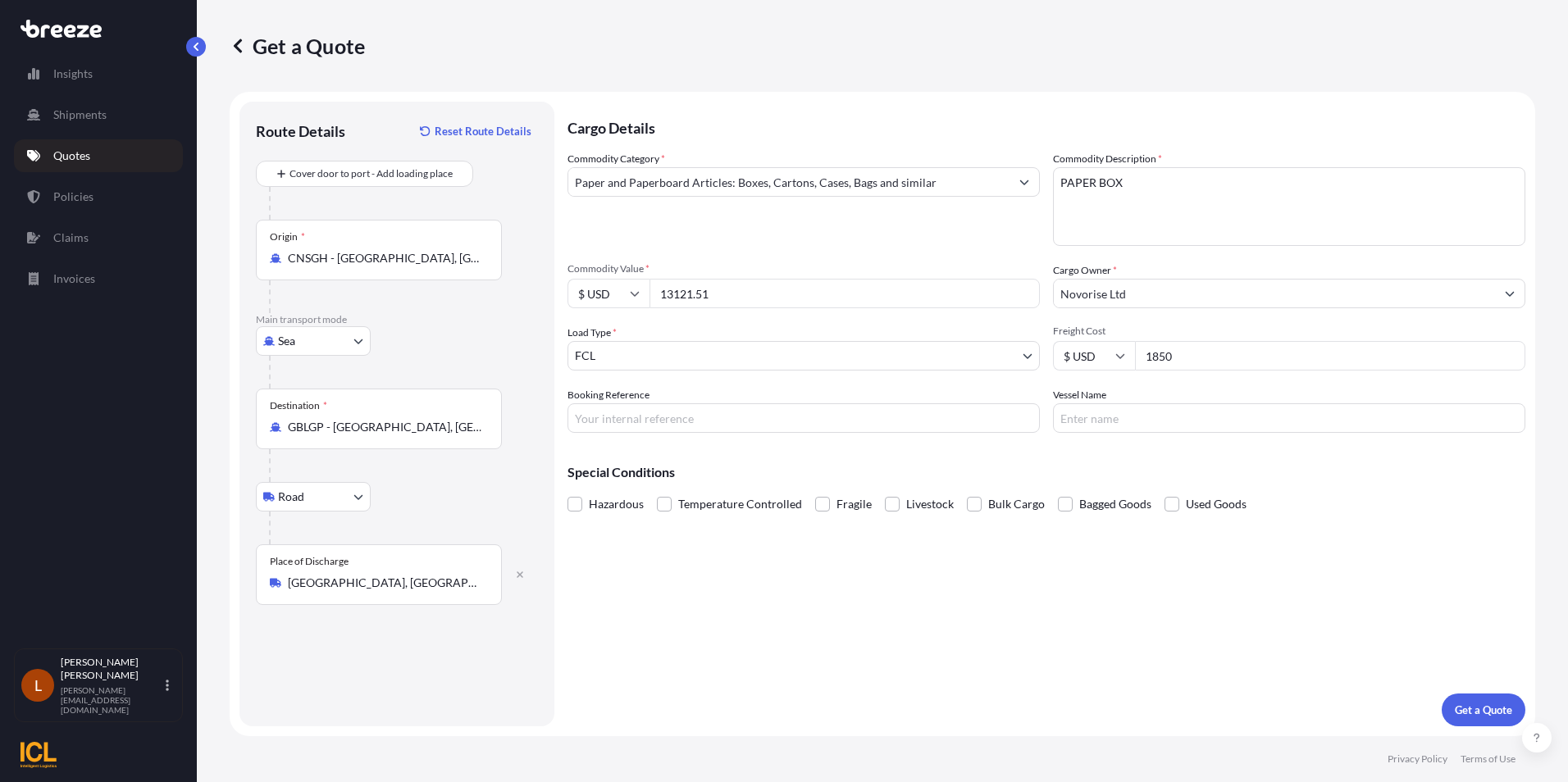
click at [630, 420] on input "Booking Reference" at bounding box center [804, 418] width 473 height 29
paste input "SHOUSI00291344"
type input "SHOUSI00291344"
click at [1126, 418] on input "Vessel Name" at bounding box center [1289, 418] width 473 height 29
click at [1094, 424] on input "Vessel Name" at bounding box center [1289, 418] width 473 height 29
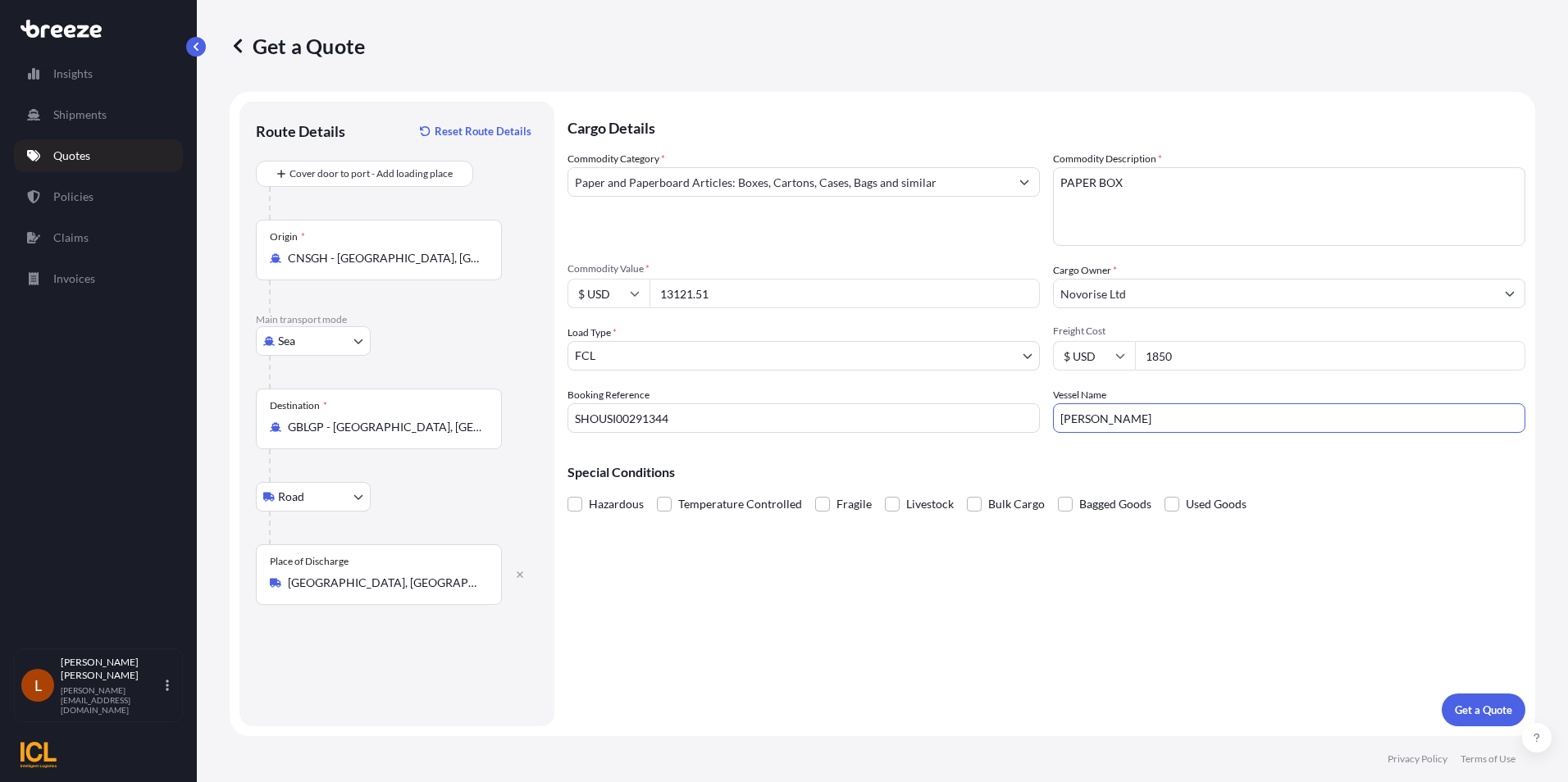
type input "[PERSON_NAME]"
click at [767, 547] on div "Cargo Details Commodity Category * Paper and Paperboard Articles: Boxes, Carton…" at bounding box center [1046, 414] width 957 height 624
click at [1462, 709] on p "Get a Quote" at bounding box center [1483, 710] width 58 height 16
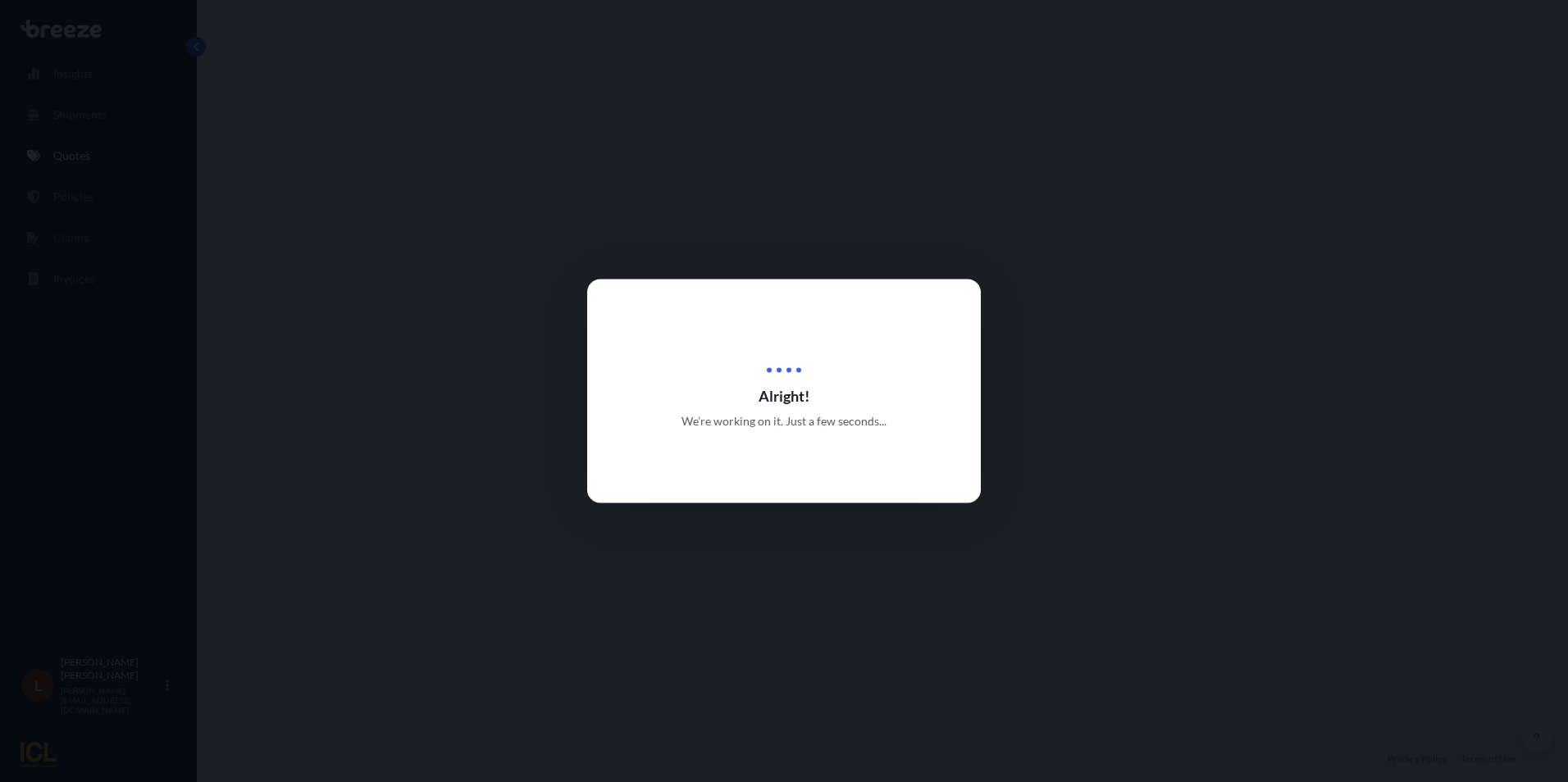
select select "Sea"
select select "Road"
select select "2"
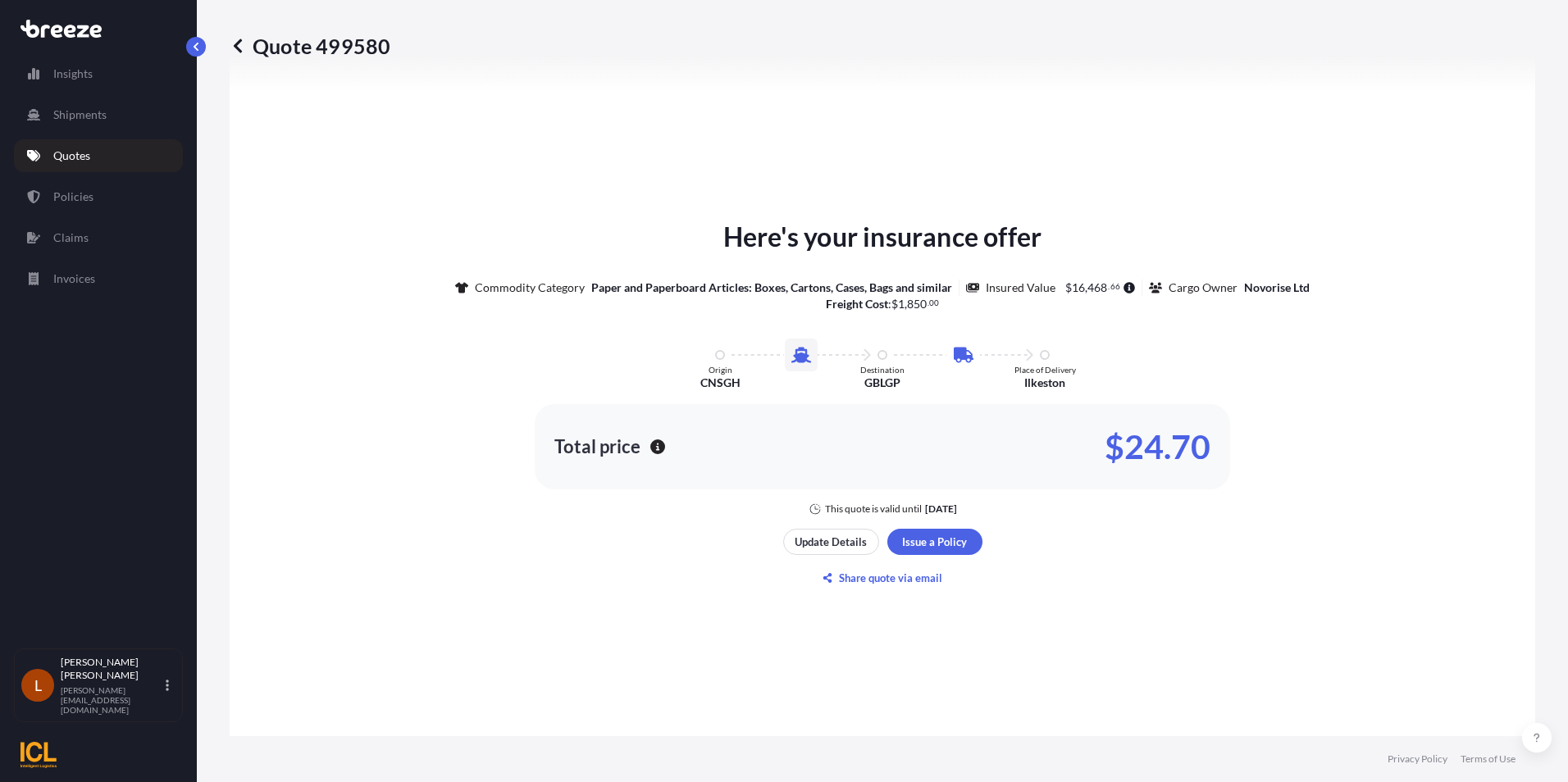
scroll to position [723, 0]
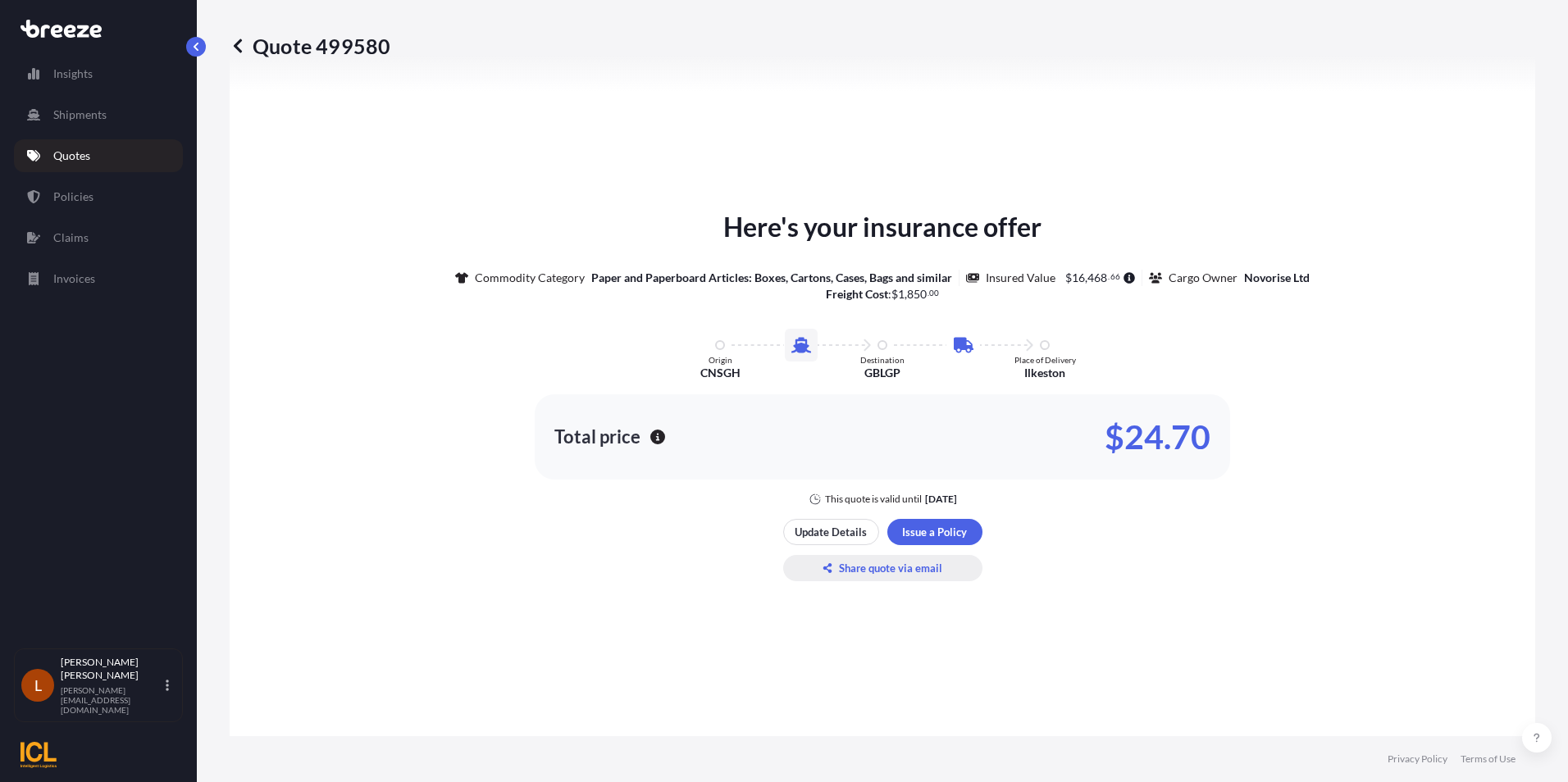
click at [869, 565] on p "Share quote via email" at bounding box center [891, 567] width 103 height 16
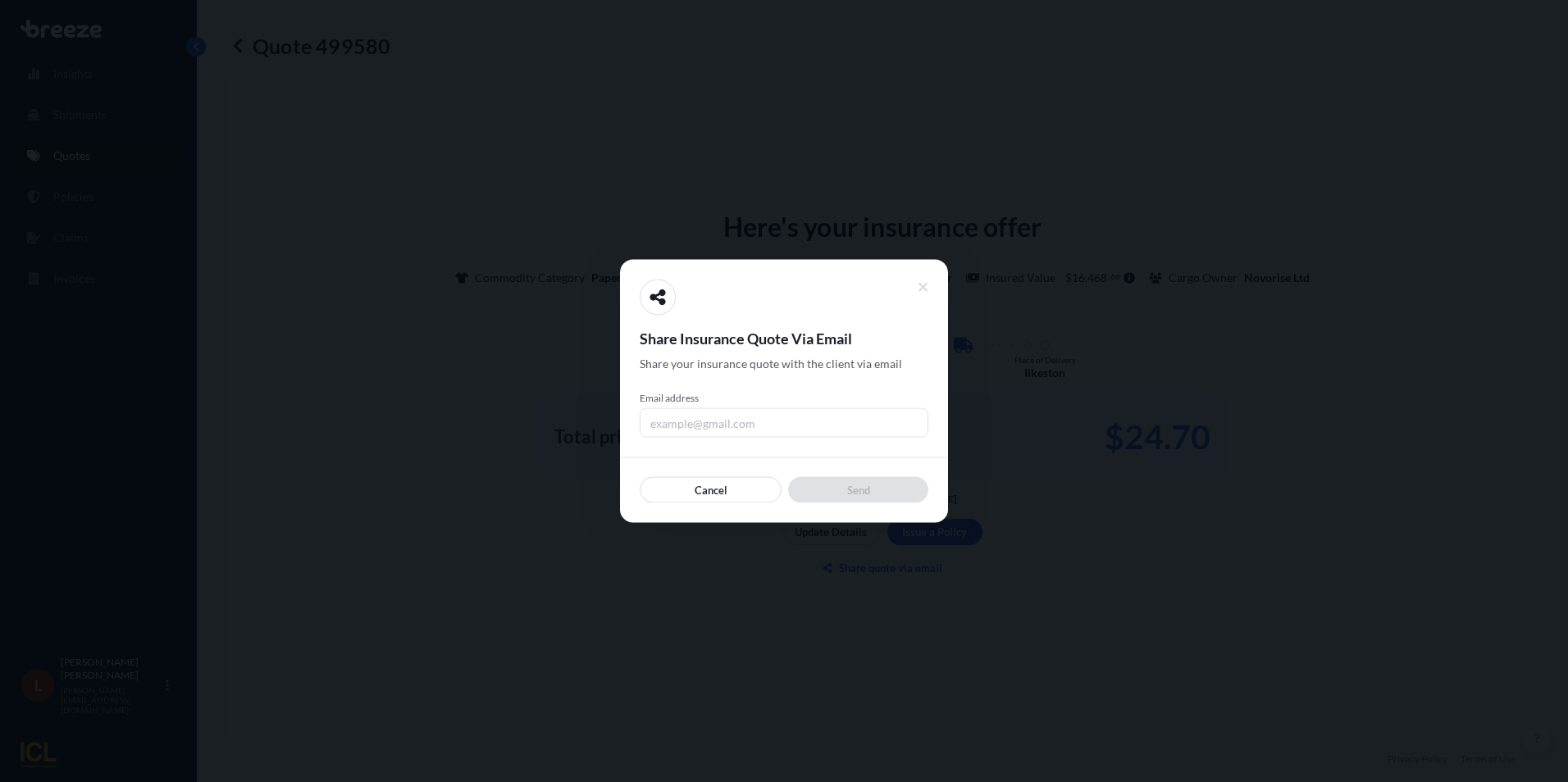
click at [647, 422] on input "Email address" at bounding box center [784, 422] width 289 height 29
type input "[PERSON_NAME][EMAIL_ADDRESS][DOMAIN_NAME]"
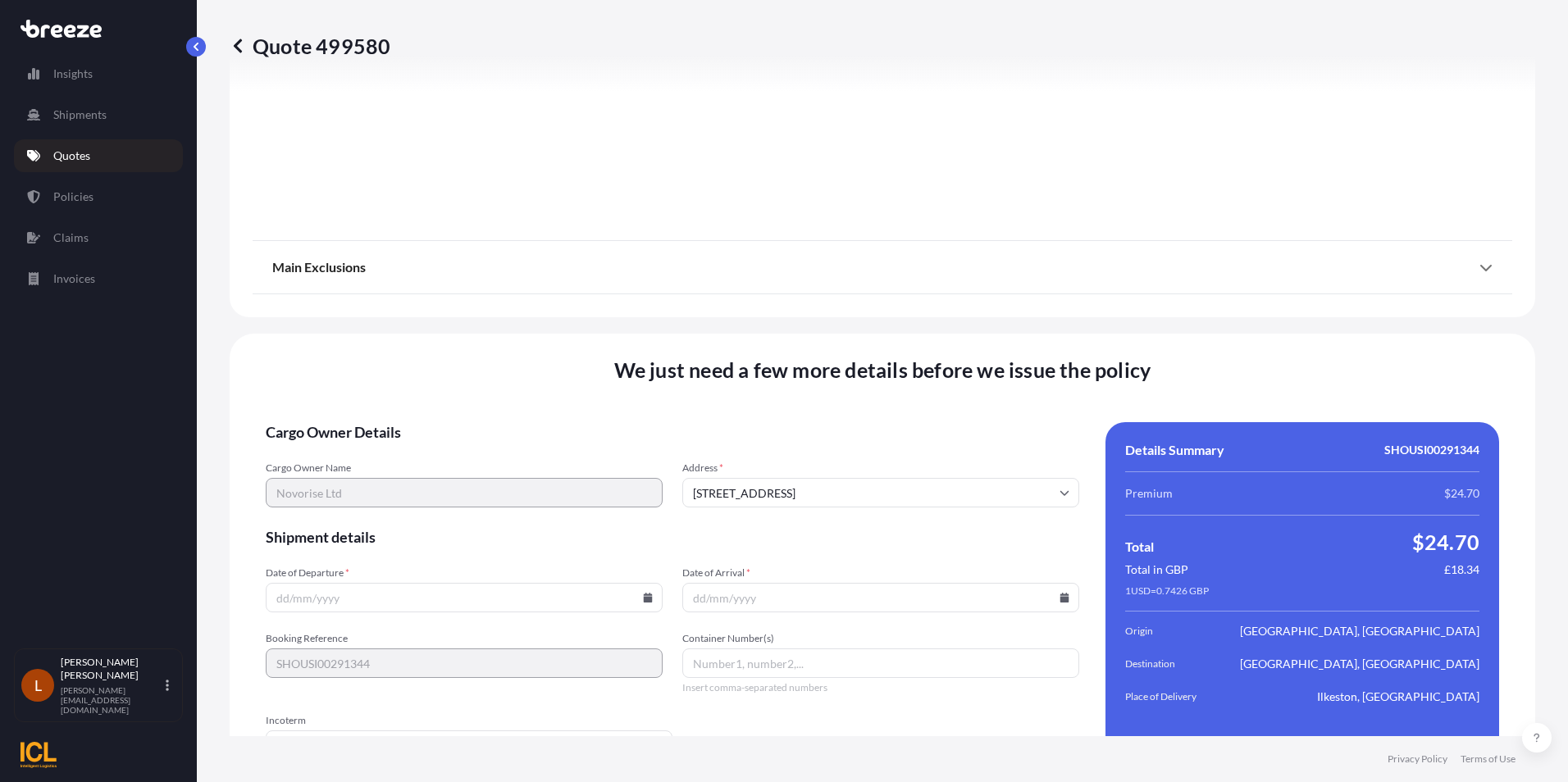
scroll to position [1951, 0]
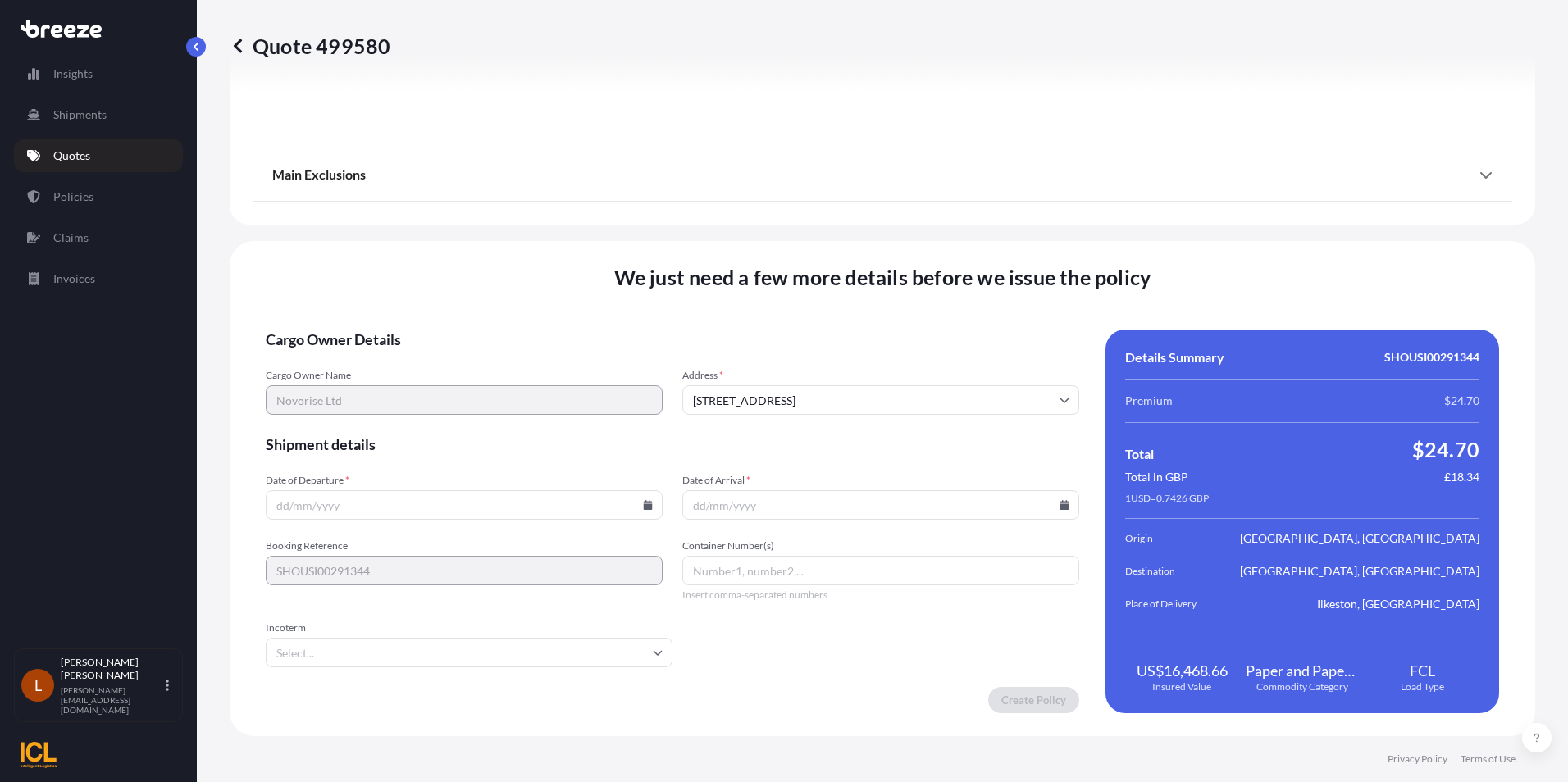
click at [645, 504] on icon at bounding box center [648, 504] width 9 height 9
click at [392, 354] on button "16" at bounding box center [386, 359] width 26 height 26
type input "[DATE]"
click at [1060, 504] on icon at bounding box center [1064, 504] width 9 height 9
click at [988, 221] on button at bounding box center [987, 228] width 26 height 26
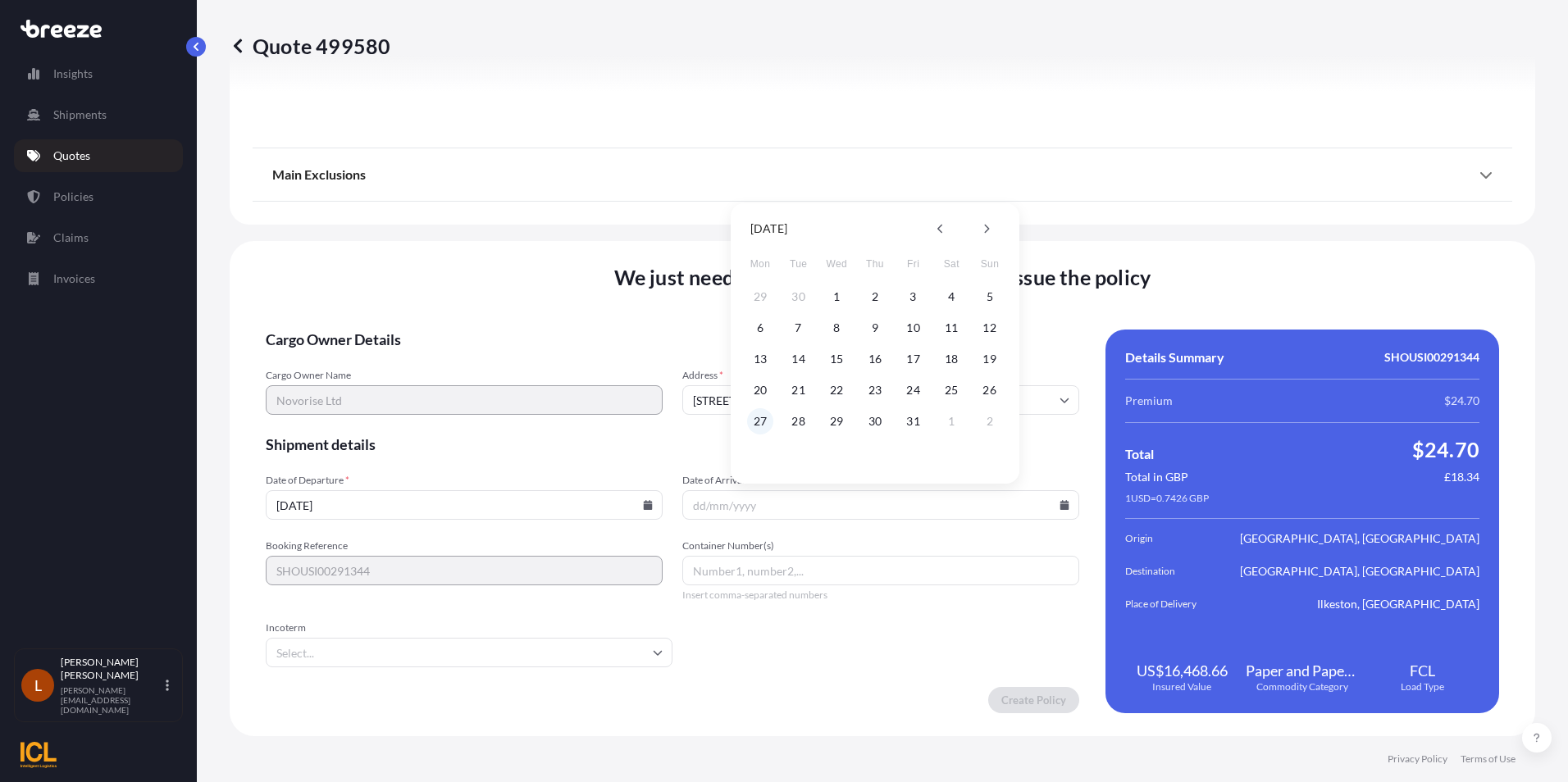
click at [754, 422] on button "27" at bounding box center [760, 421] width 26 height 26
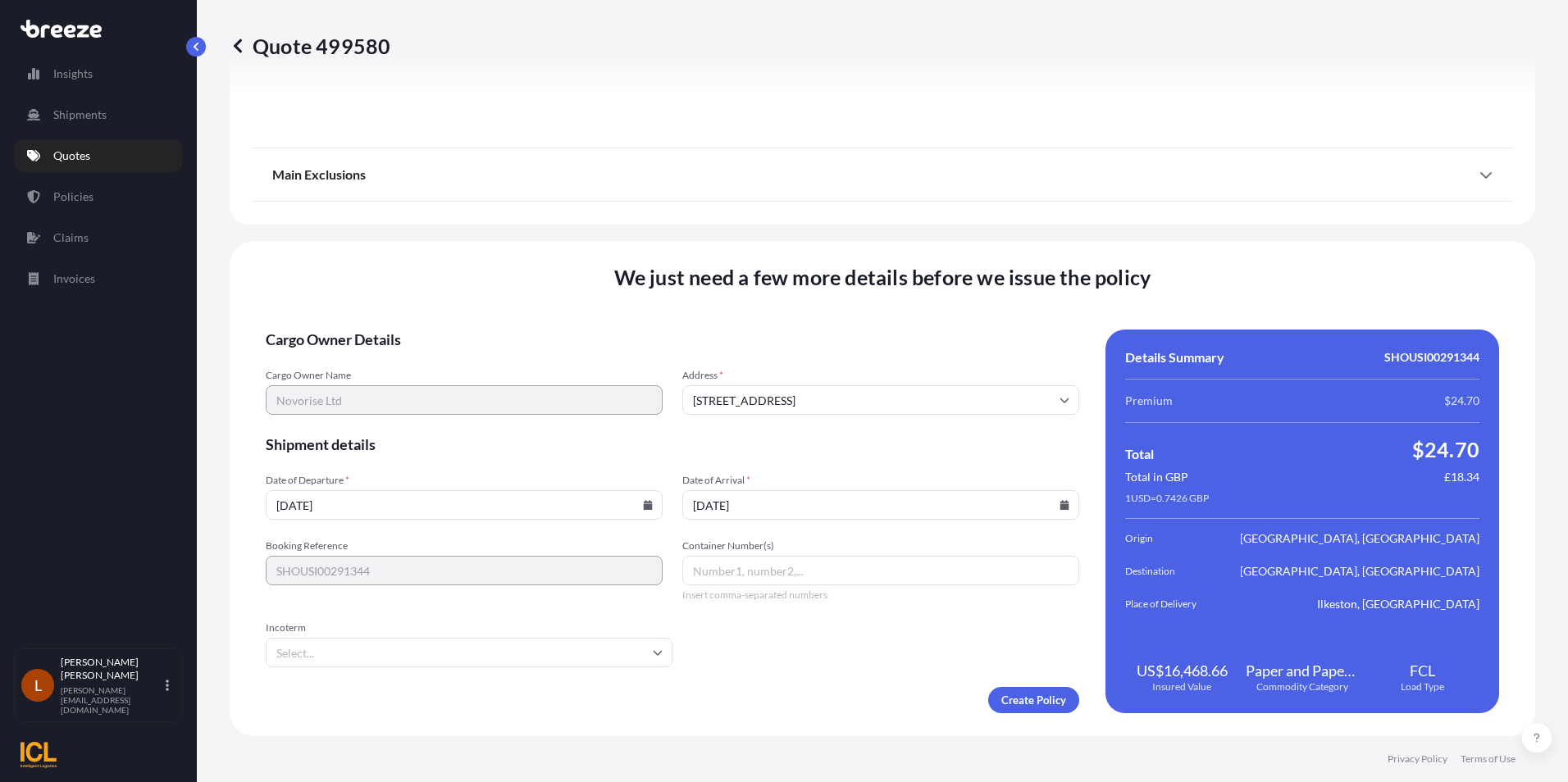
type input "[DATE]"
click at [726, 573] on input "Container Number(s)" at bounding box center [881, 571] width 397 height 29
click at [711, 568] on input "Container Number(s)" at bounding box center [881, 571] width 397 height 29
paste input "MRSU8676050"
type input "MRSU8676050"
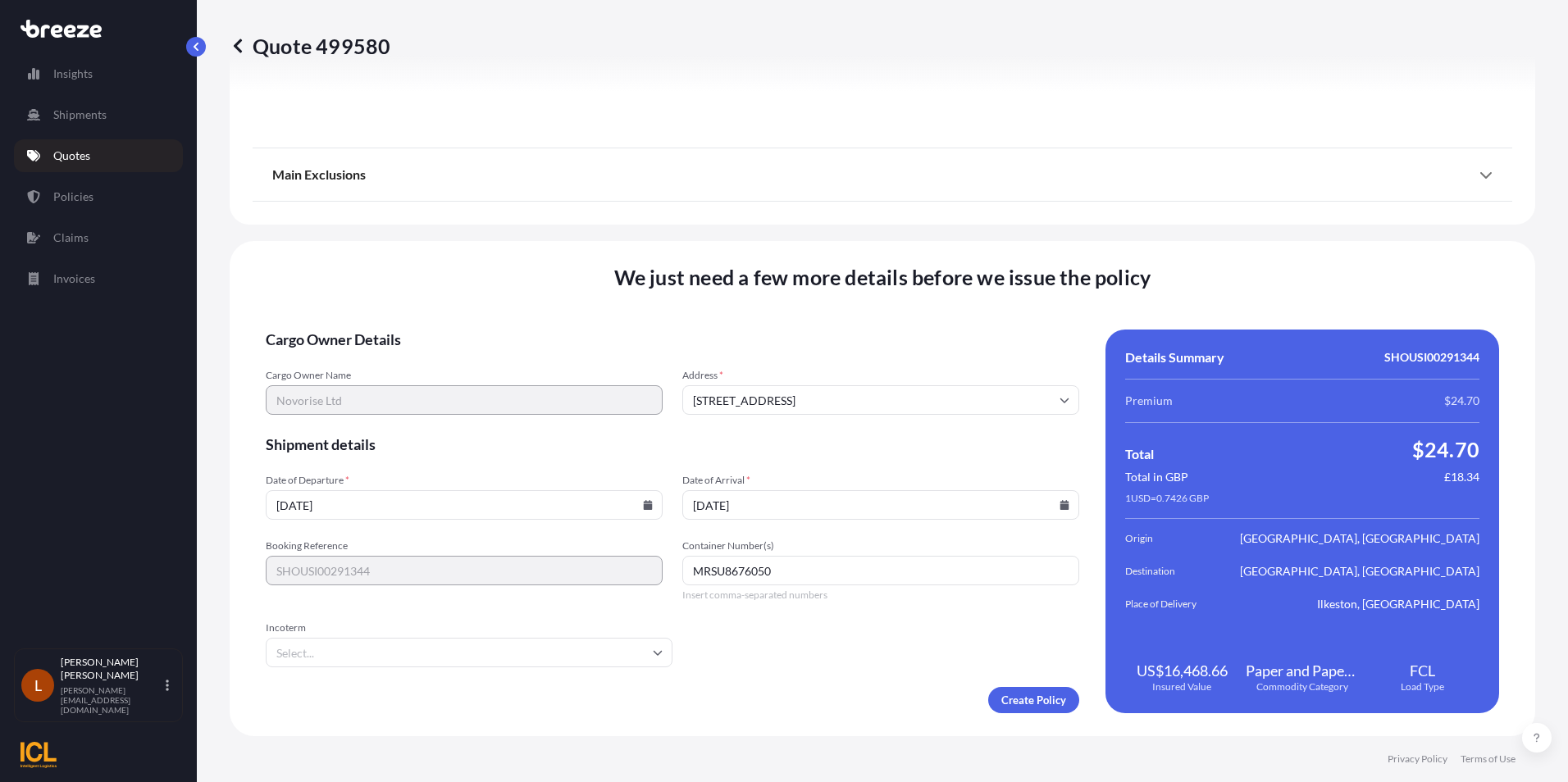
click at [649, 647] on input "Incoterm" at bounding box center [469, 653] width 407 height 29
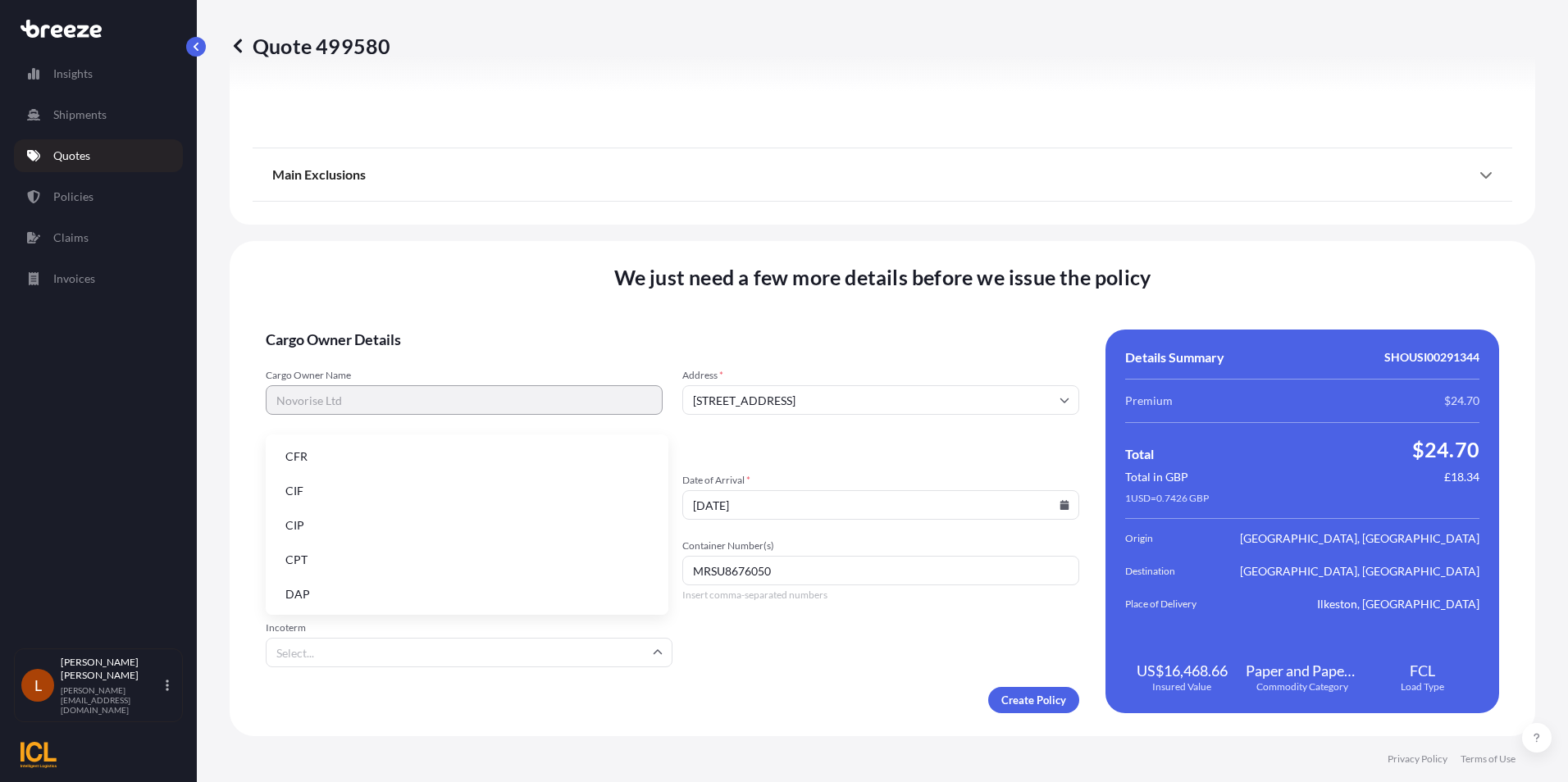
scroll to position [208, 0]
click at [311, 589] on li "FOB" at bounding box center [467, 592] width 390 height 31
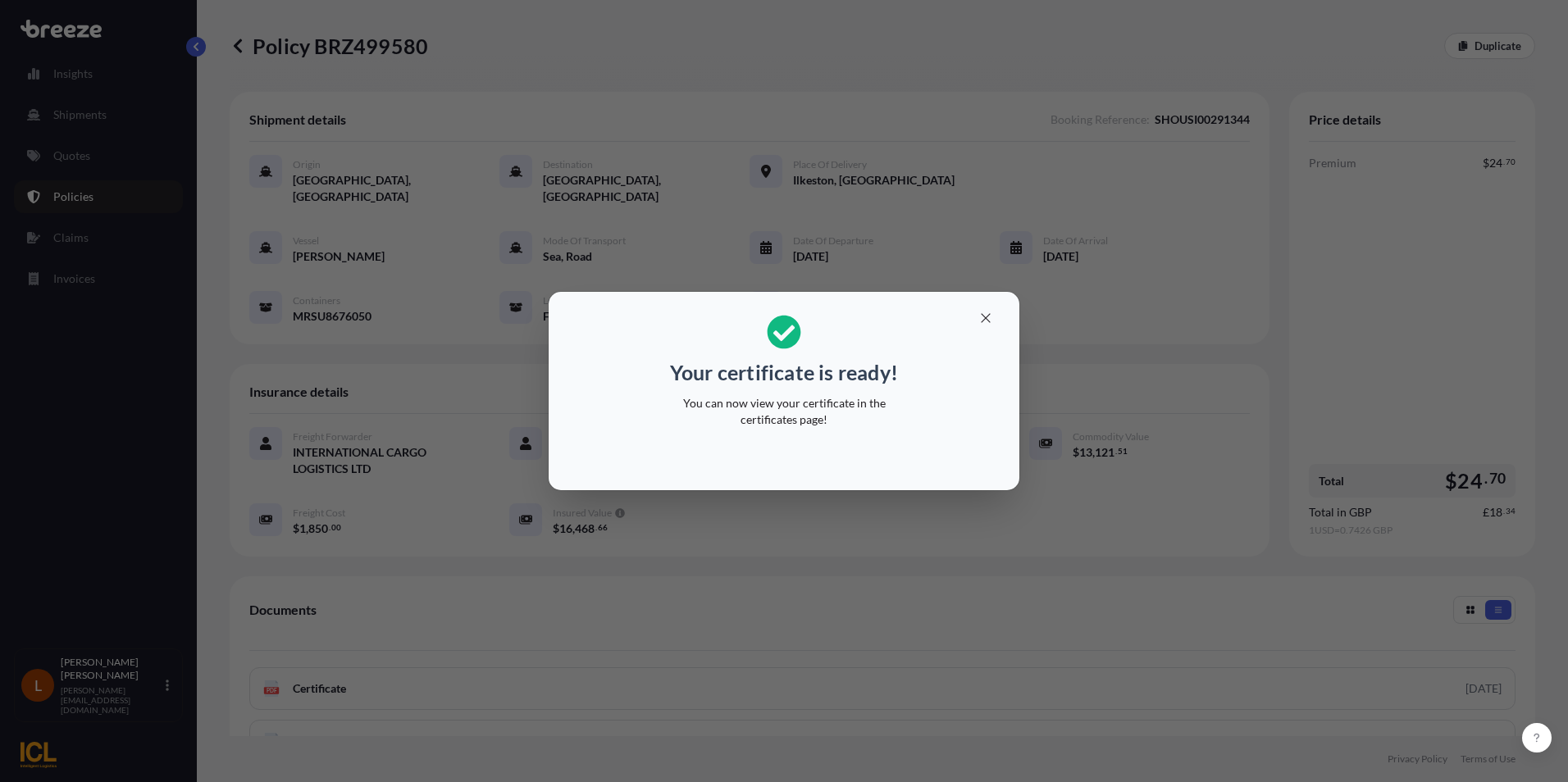
click at [85, 194] on div "Your certificate is ready! You can now view your certificate in the certificate…" at bounding box center [784, 391] width 1568 height 782
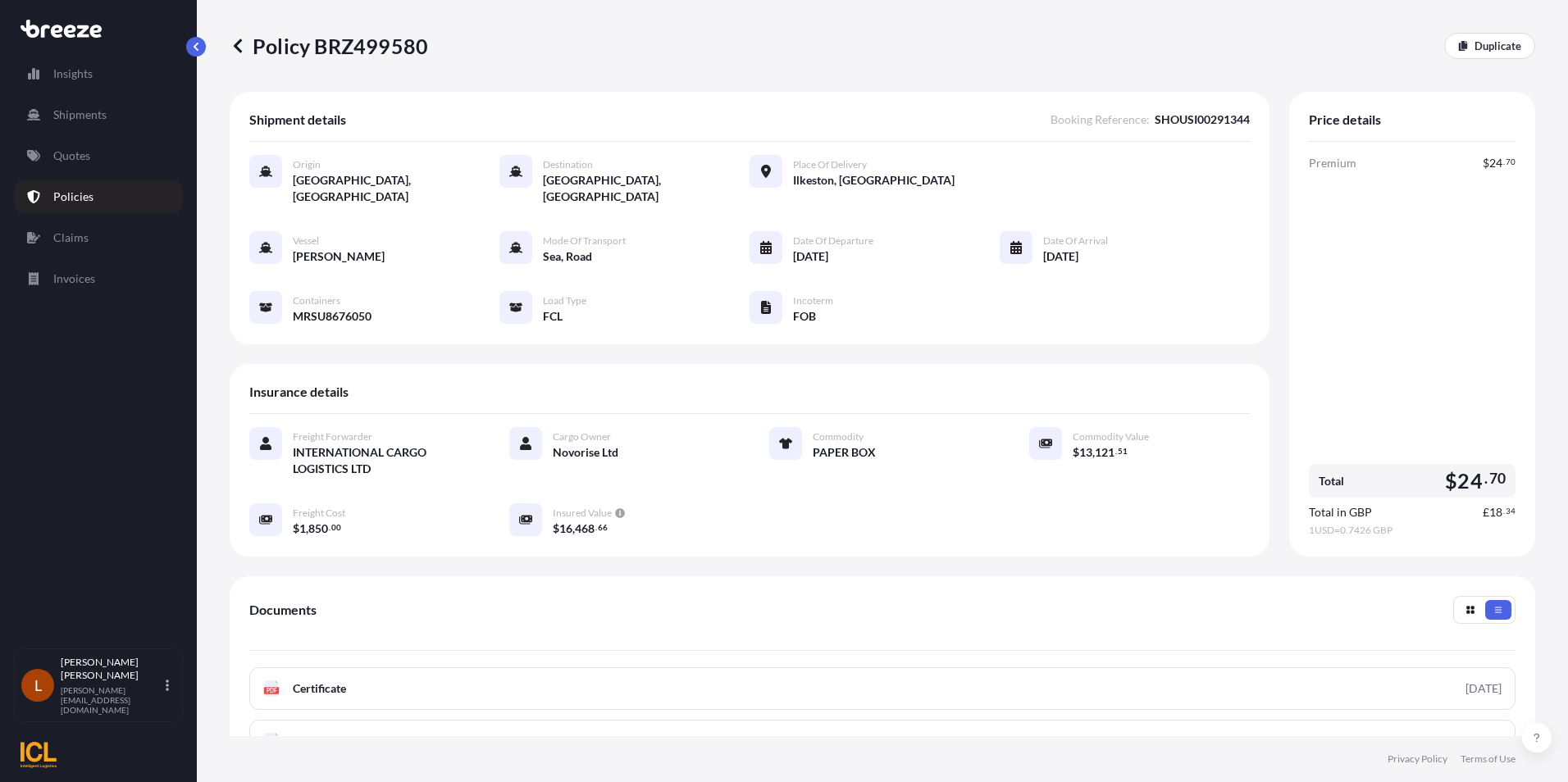
click at [71, 193] on p "Policies" at bounding box center [73, 197] width 41 height 16
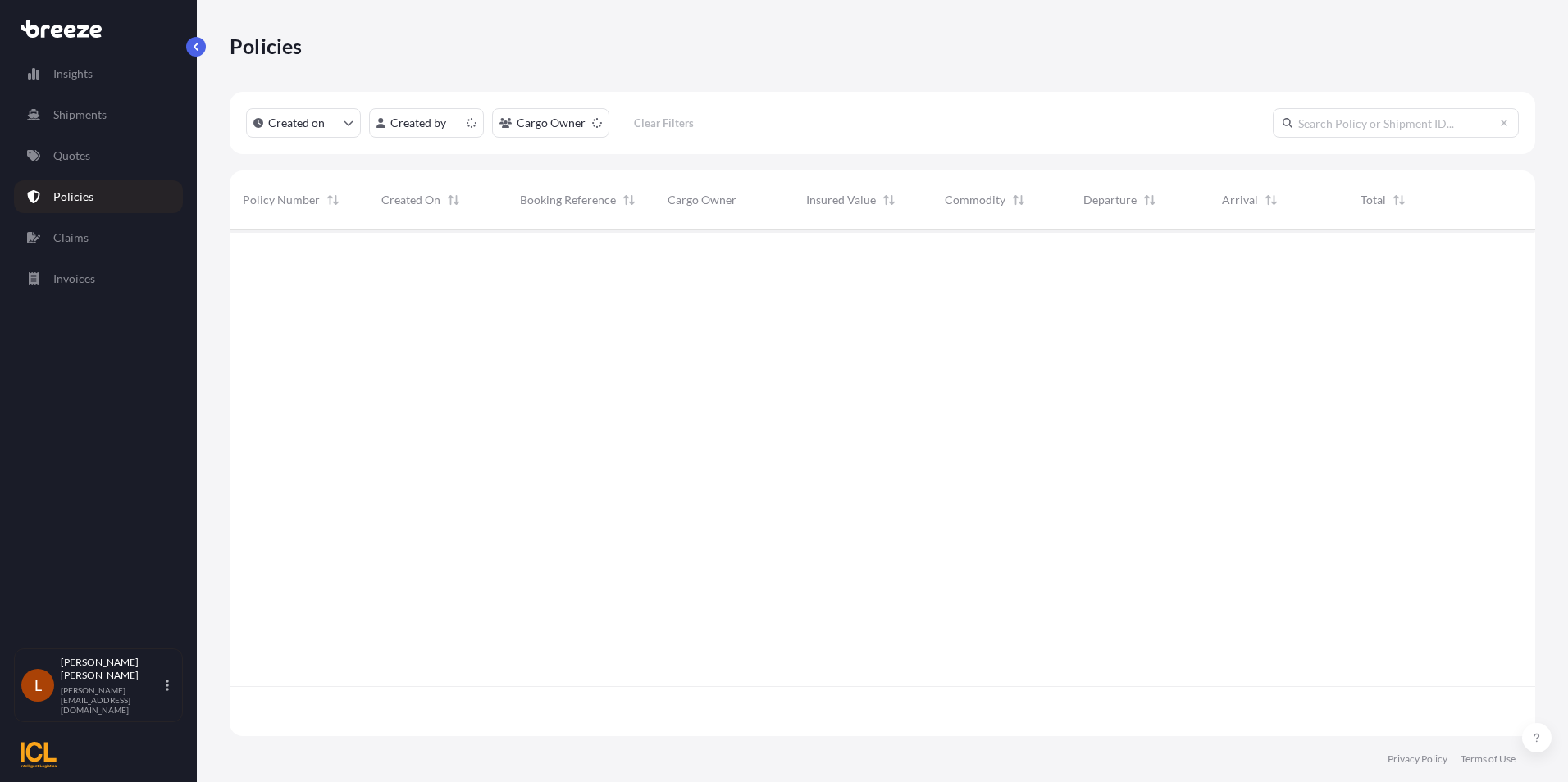
scroll to position [504, 1293]
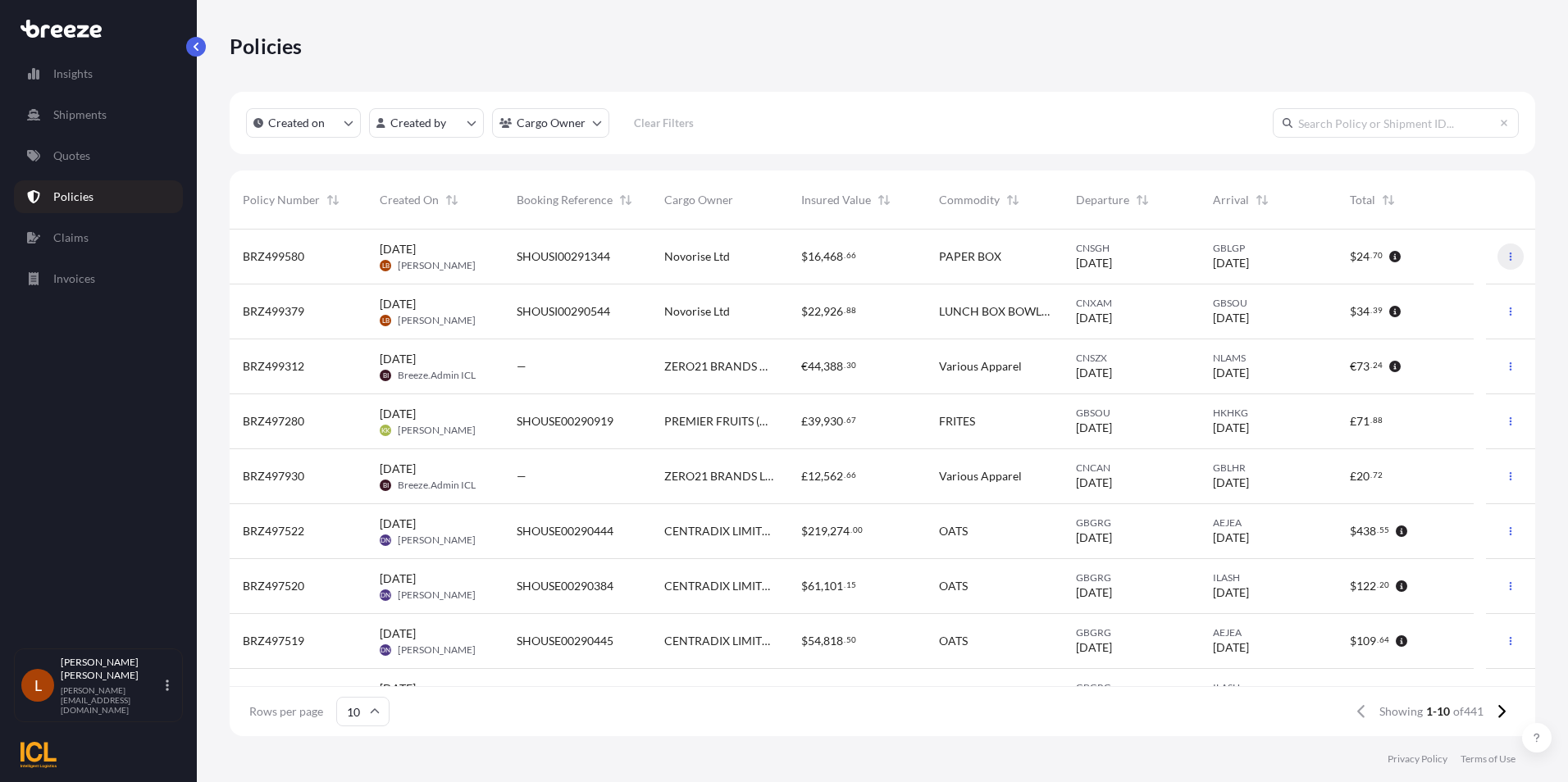
click at [1506, 258] on icon "button" at bounding box center [1510, 256] width 9 height 9
click at [1441, 286] on p "Download certificate" at bounding box center [1421, 289] width 108 height 16
